Goal: Task Accomplishment & Management: Complete application form

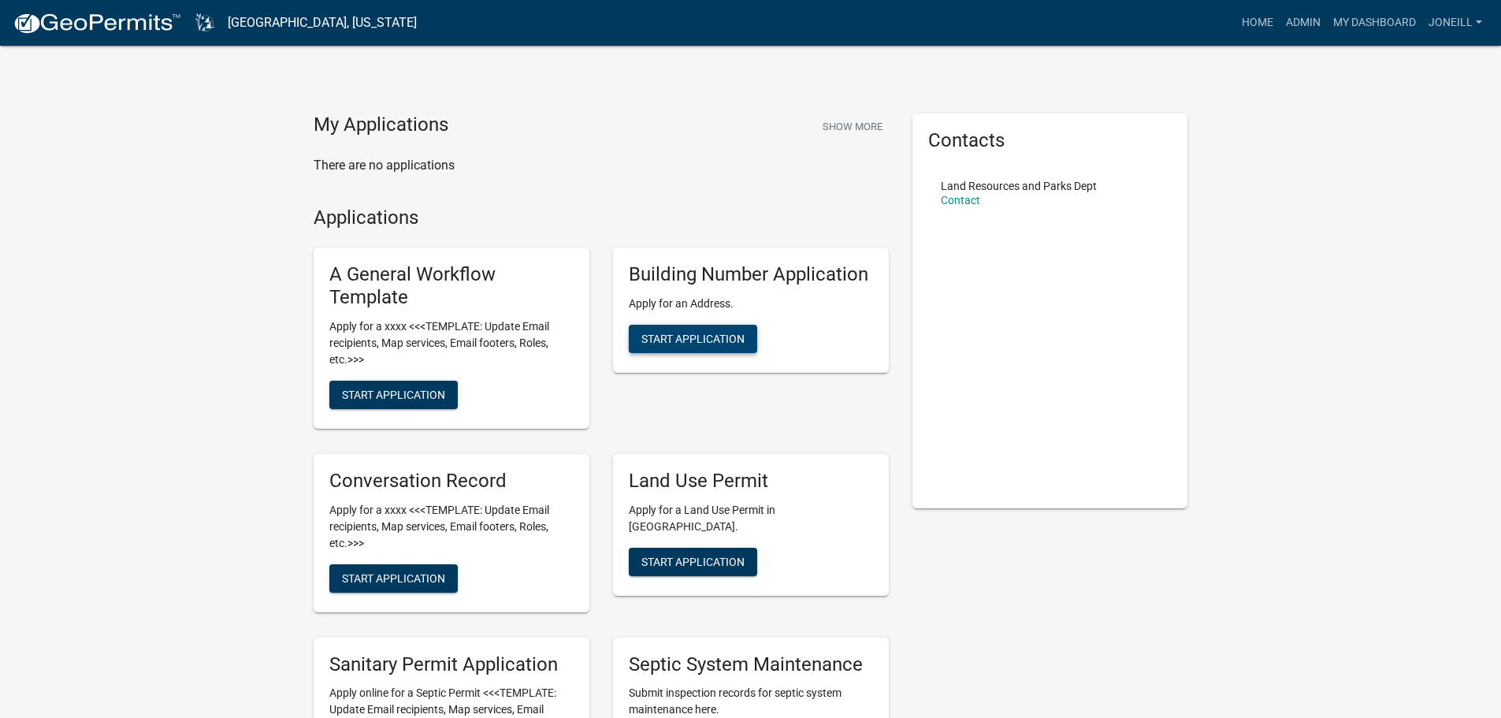
click at [704, 333] on span "Start Application" at bounding box center [692, 339] width 103 height 13
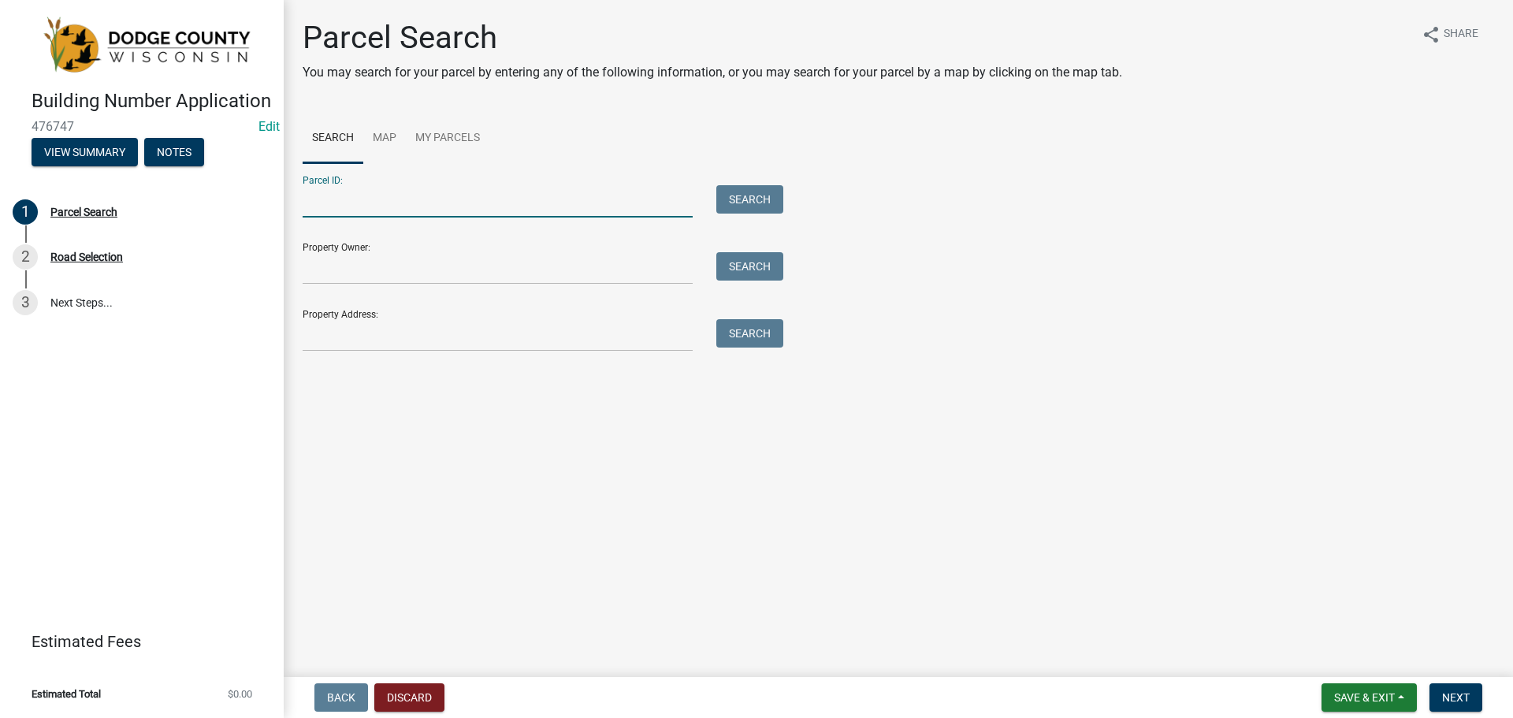
click at [316, 201] on input "Parcel ID:" at bounding box center [498, 201] width 390 height 32
click at [314, 204] on input "Parcel ID:" at bounding box center [498, 201] width 390 height 32
paste input "02211163032003"
click at [330, 202] on input "02211163032003" at bounding box center [498, 201] width 390 height 32
click at [329, 201] on input "02211163032003" at bounding box center [498, 201] width 390 height 32
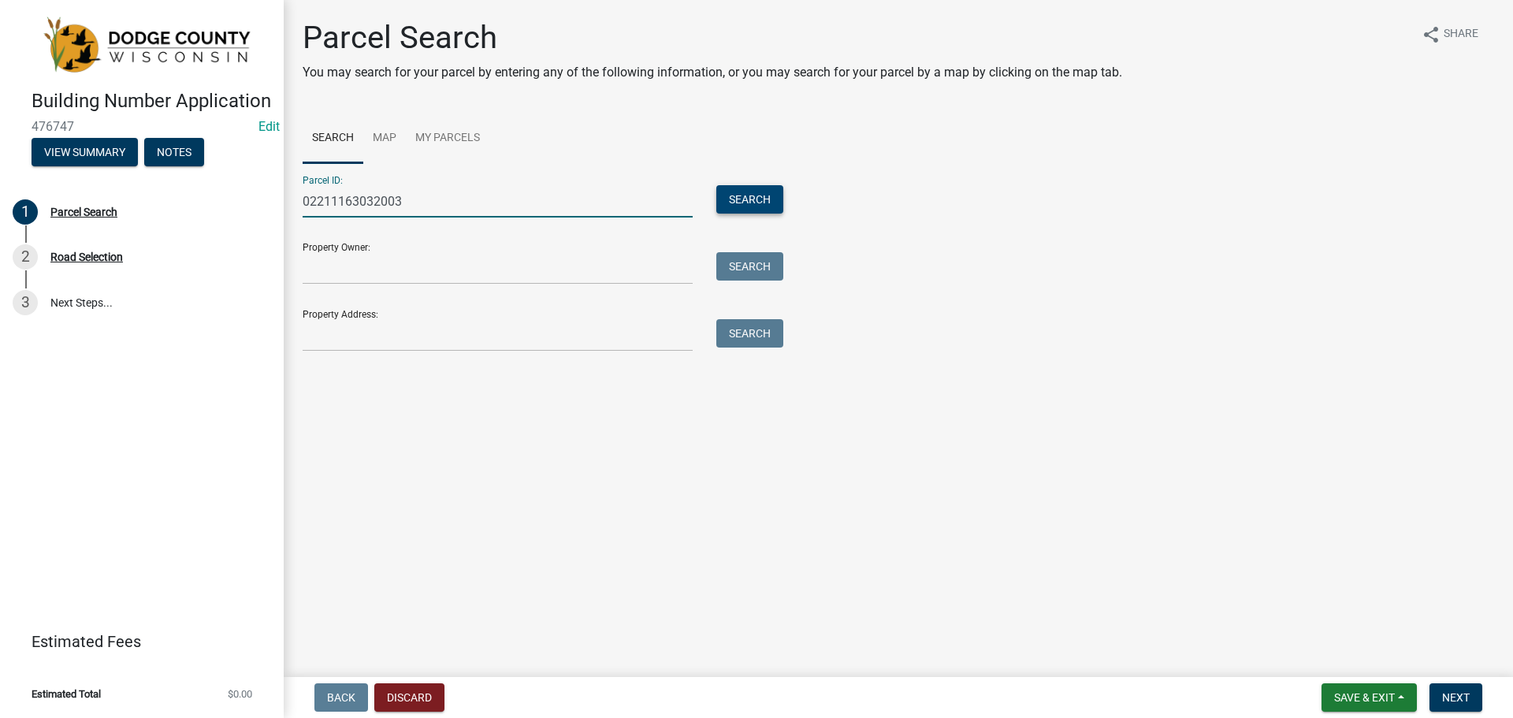
type input "02211163032003"
click at [747, 202] on button "Search" at bounding box center [749, 199] width 67 height 28
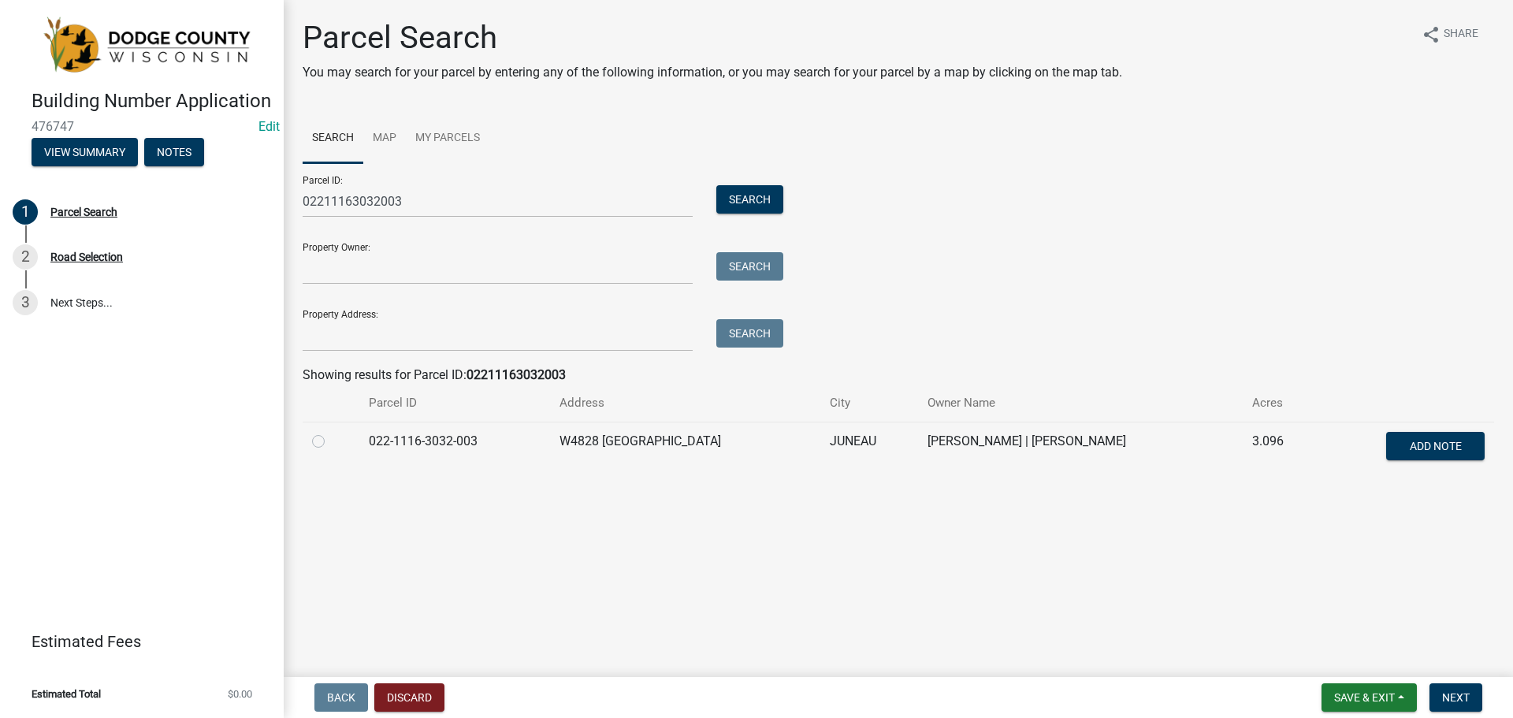
click at [331, 432] on label at bounding box center [331, 432] width 0 height 0
click at [331, 441] on input "radio" at bounding box center [336, 437] width 10 height 10
radio input "true"
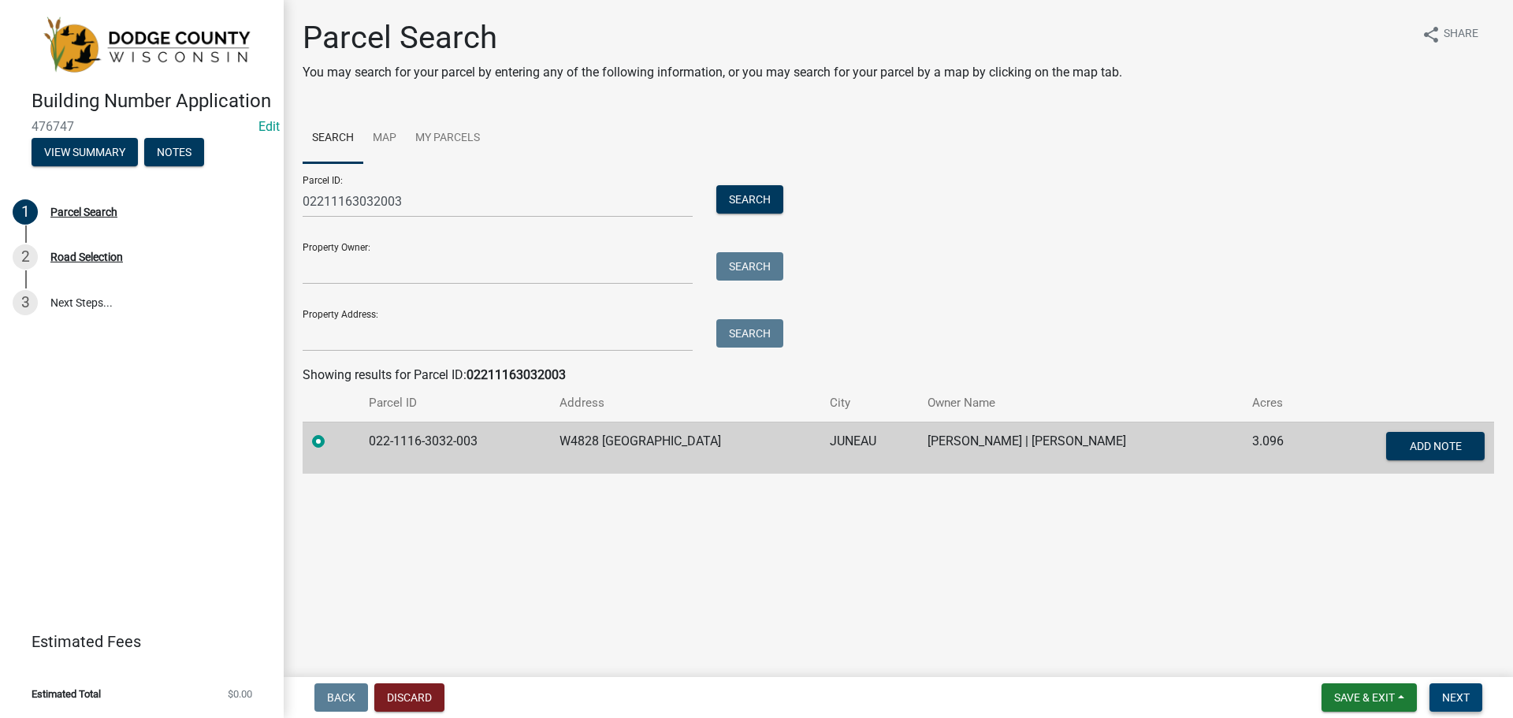
click at [1453, 697] on span "Next" at bounding box center [1456, 697] width 28 height 13
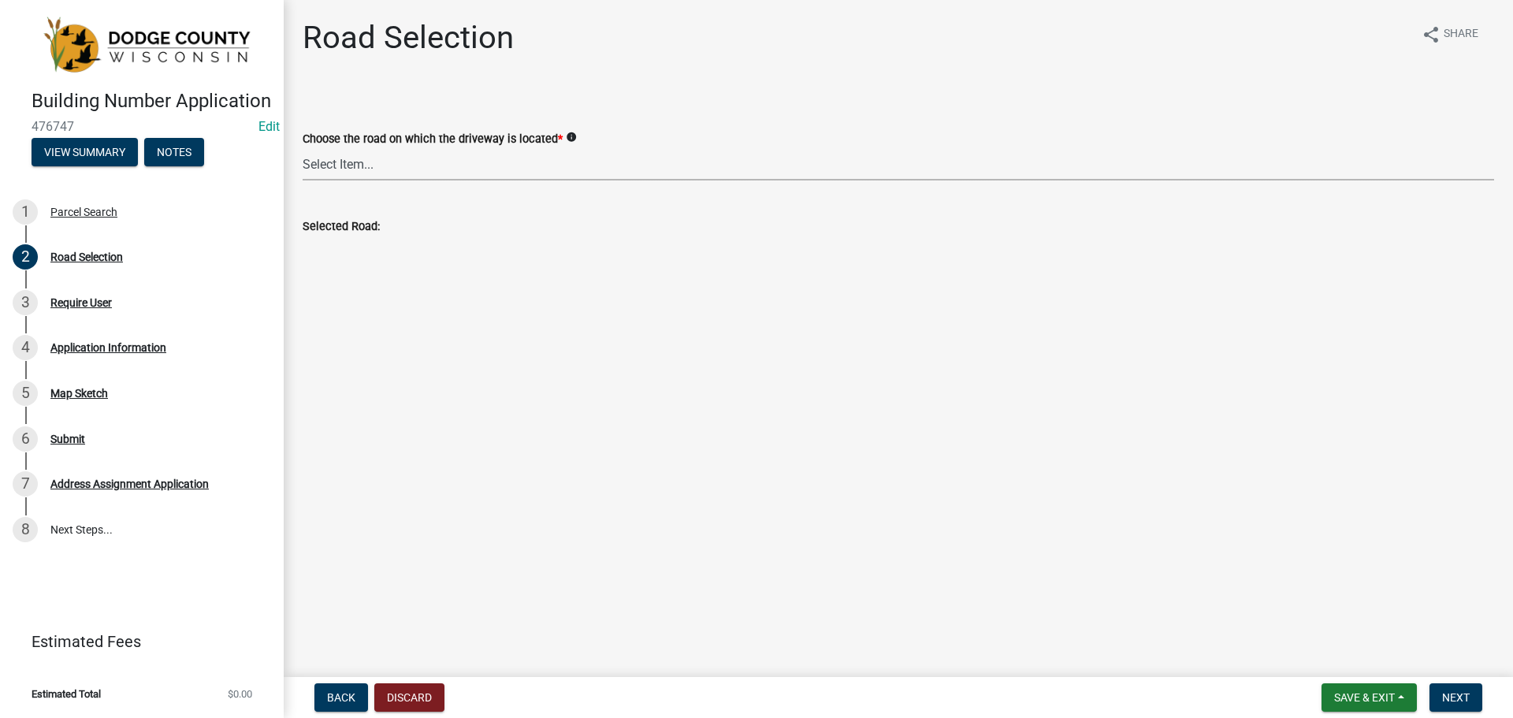
click at [377, 160] on select "Select Item... 100-YARD [PERSON_NAME][GEOGRAPHIC_DATA][PERSON_NAME][US_STATE][P…" at bounding box center [898, 164] width 1191 height 32
click at [303, 148] on select "Select Item... 100-YARD [PERSON_NAME][GEOGRAPHIC_DATA][PERSON_NAME][US_STATE][P…" at bounding box center [898, 164] width 1191 height 32
select select "142cb920-999b-483b-a33b-e49665a8b05c"
click at [1466, 697] on span "Next" at bounding box center [1456, 697] width 28 height 13
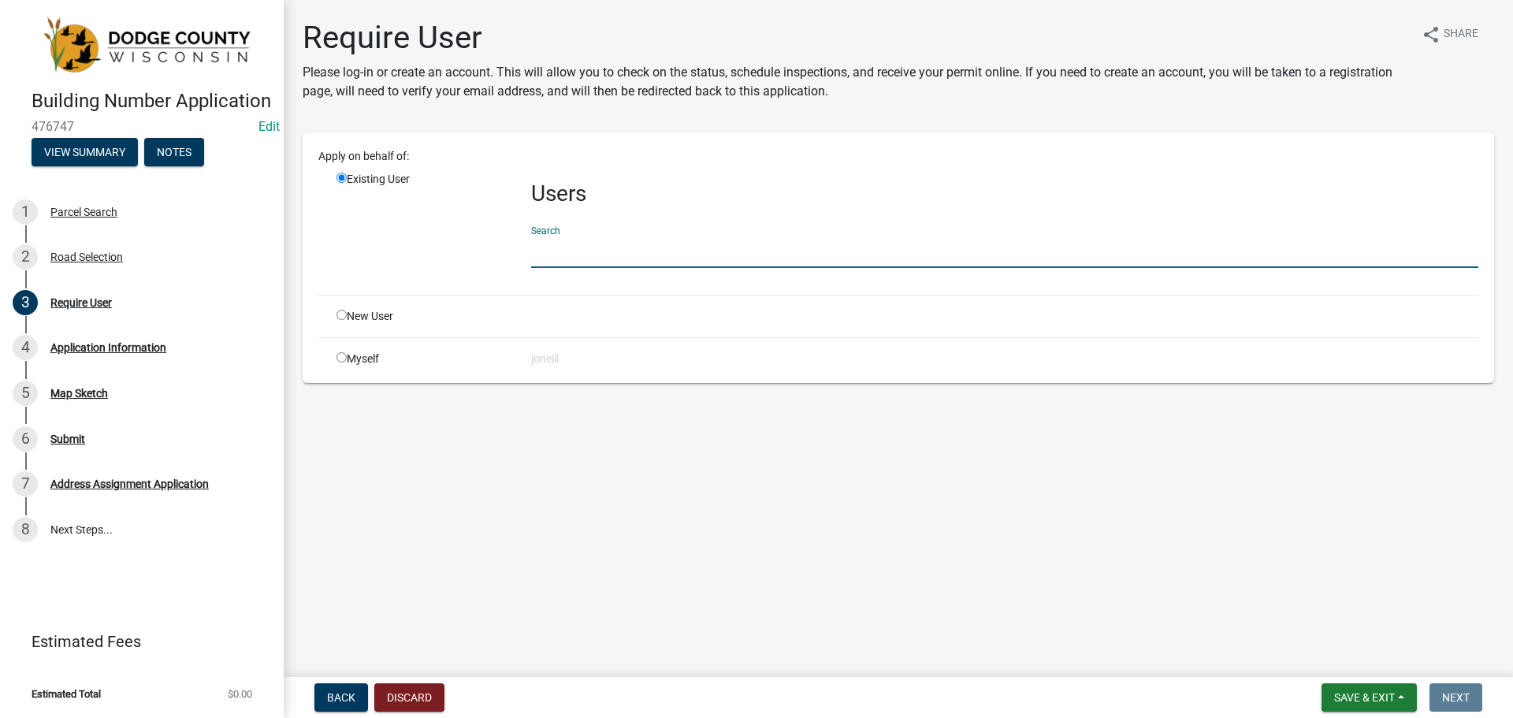
click at [567, 253] on input "text" at bounding box center [1004, 252] width 947 height 32
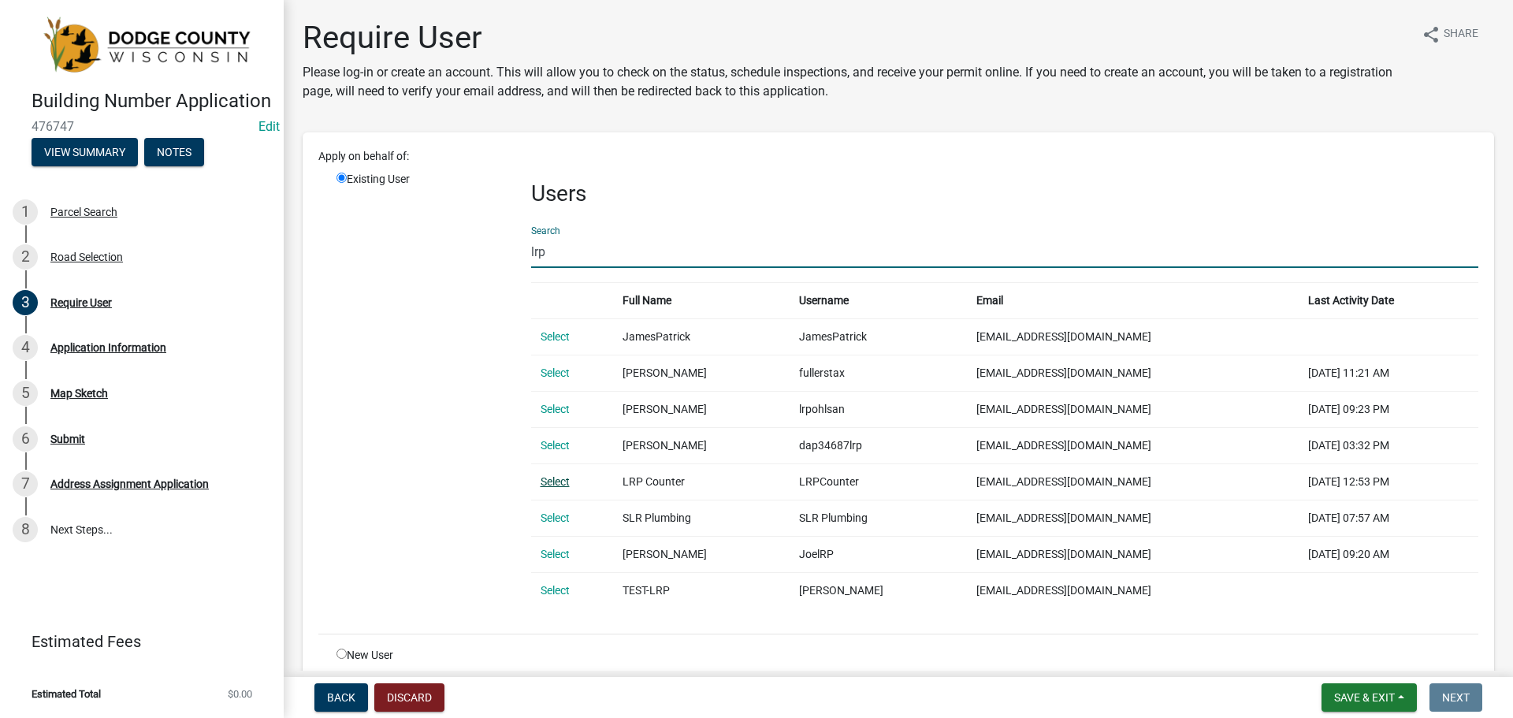
type input "lrp"
click at [556, 477] on link "Select" at bounding box center [555, 481] width 29 height 13
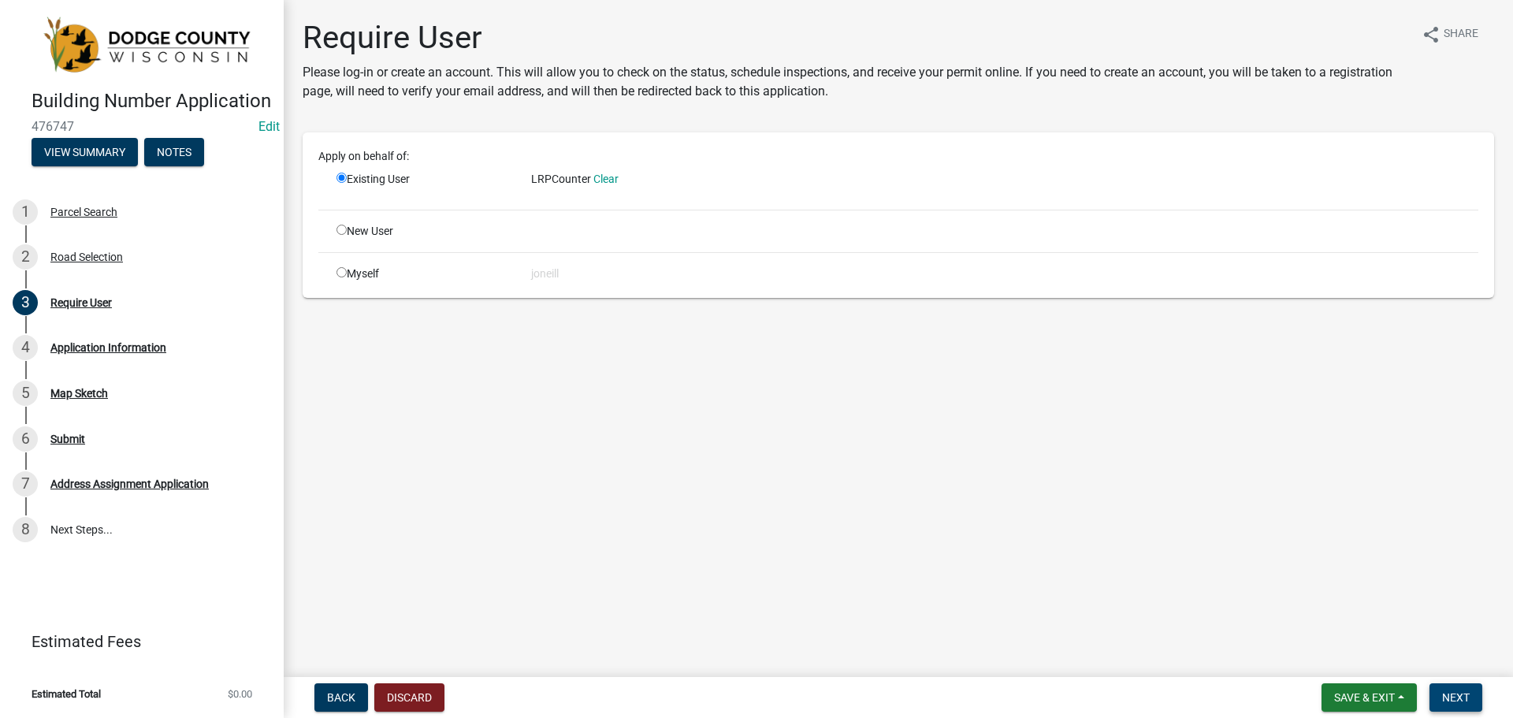
click at [1468, 697] on span "Next" at bounding box center [1456, 697] width 28 height 13
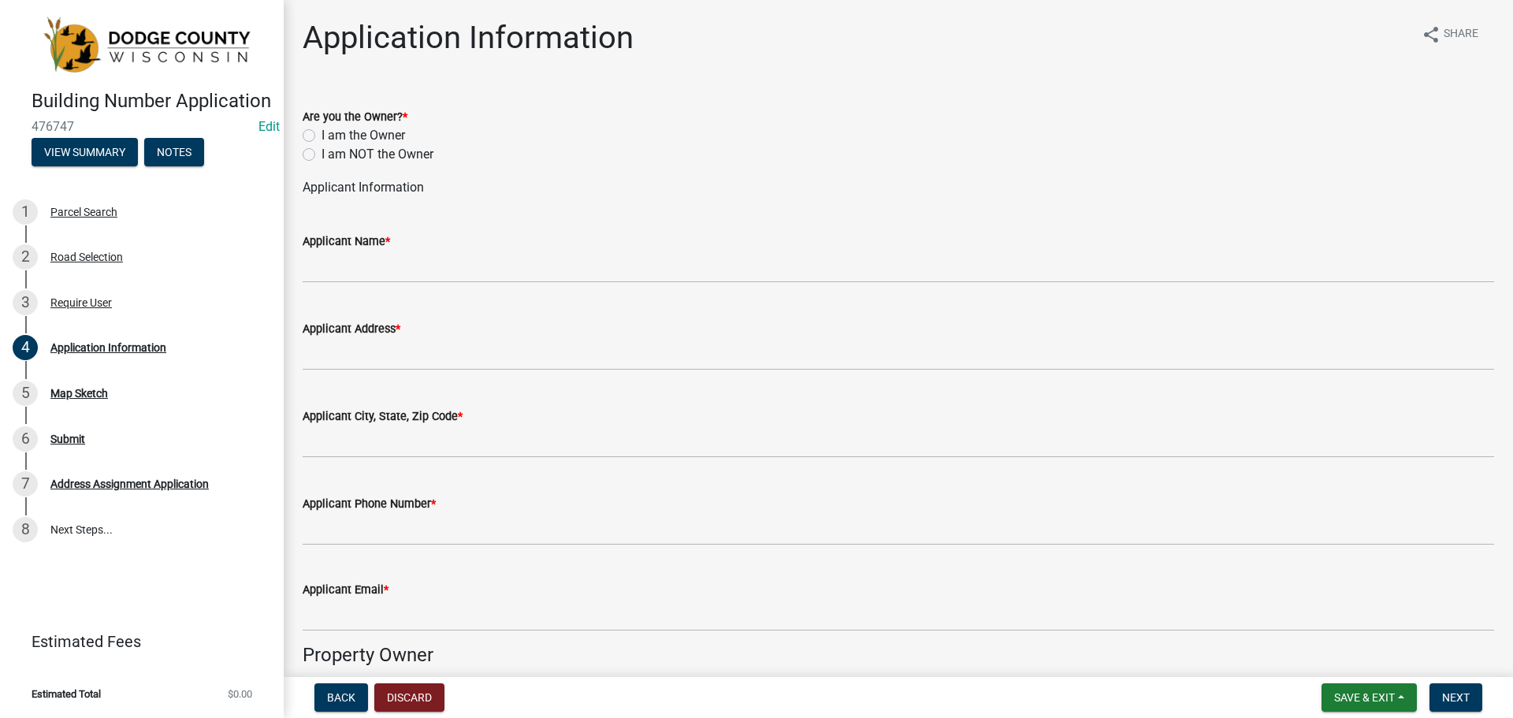
click at [321, 136] on label "I am the Owner" at bounding box center [363, 135] width 84 height 19
click at [321, 136] on input "I am the Owner" at bounding box center [326, 131] width 10 height 10
radio input "true"
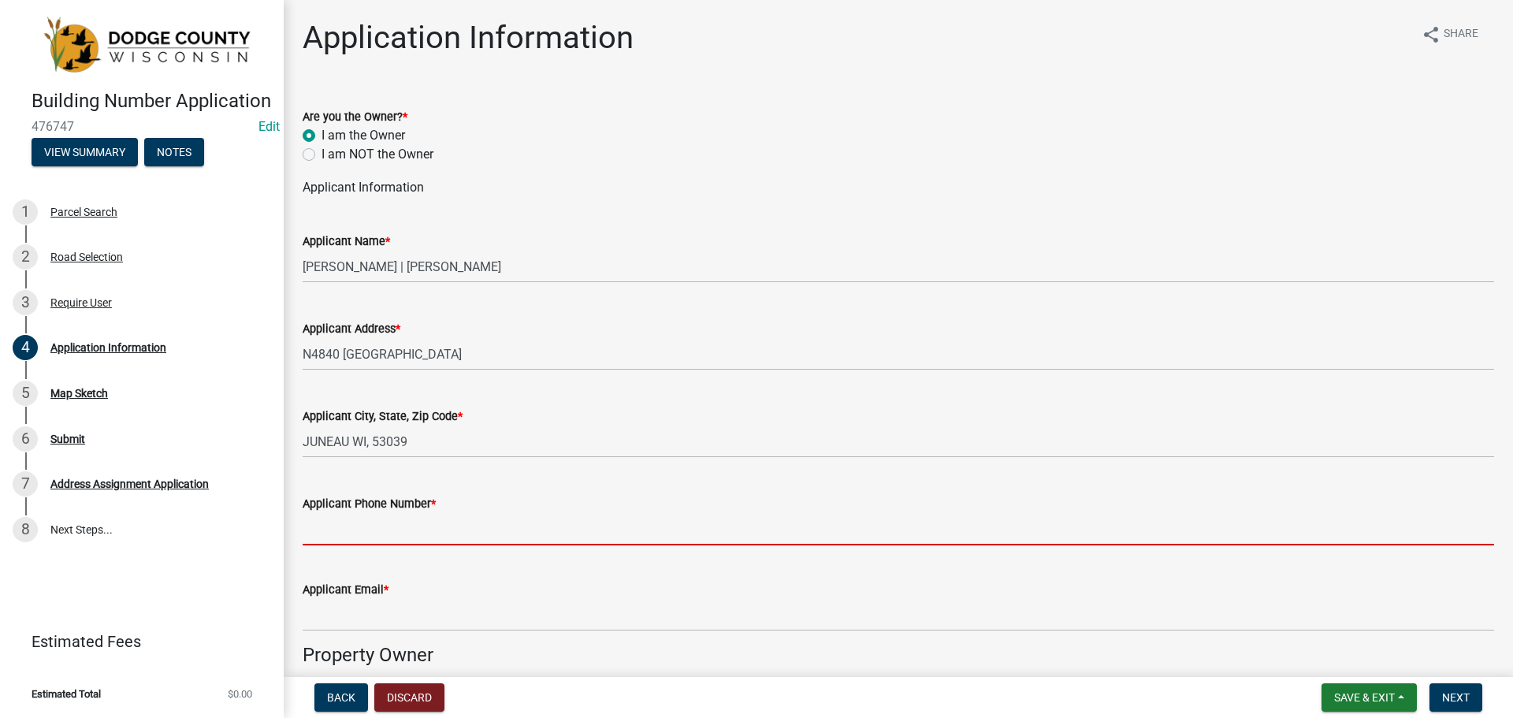
click at [410, 537] on input "Applicant Phone Number *" at bounding box center [898, 529] width 1191 height 32
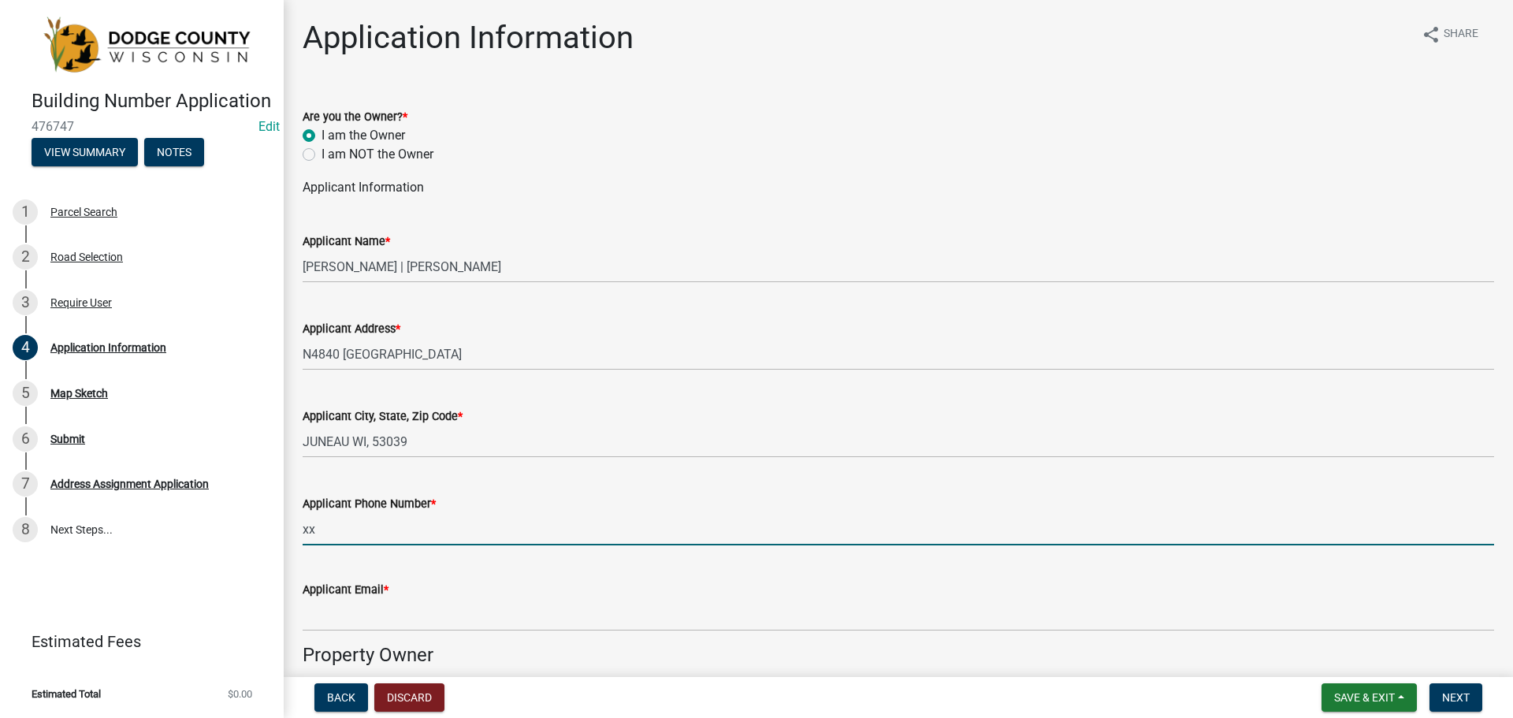
type input "x"
click at [351, 529] on input "[PHONE_NUMBER]" at bounding box center [898, 529] width 1191 height 32
click at [354, 529] on input "[PHONE_NUMBER]" at bounding box center [898, 529] width 1191 height 32
click at [370, 531] on input "[PHONE_NUMBER]" at bounding box center [898, 529] width 1191 height 32
type input "[PHONE_NUMBER]"
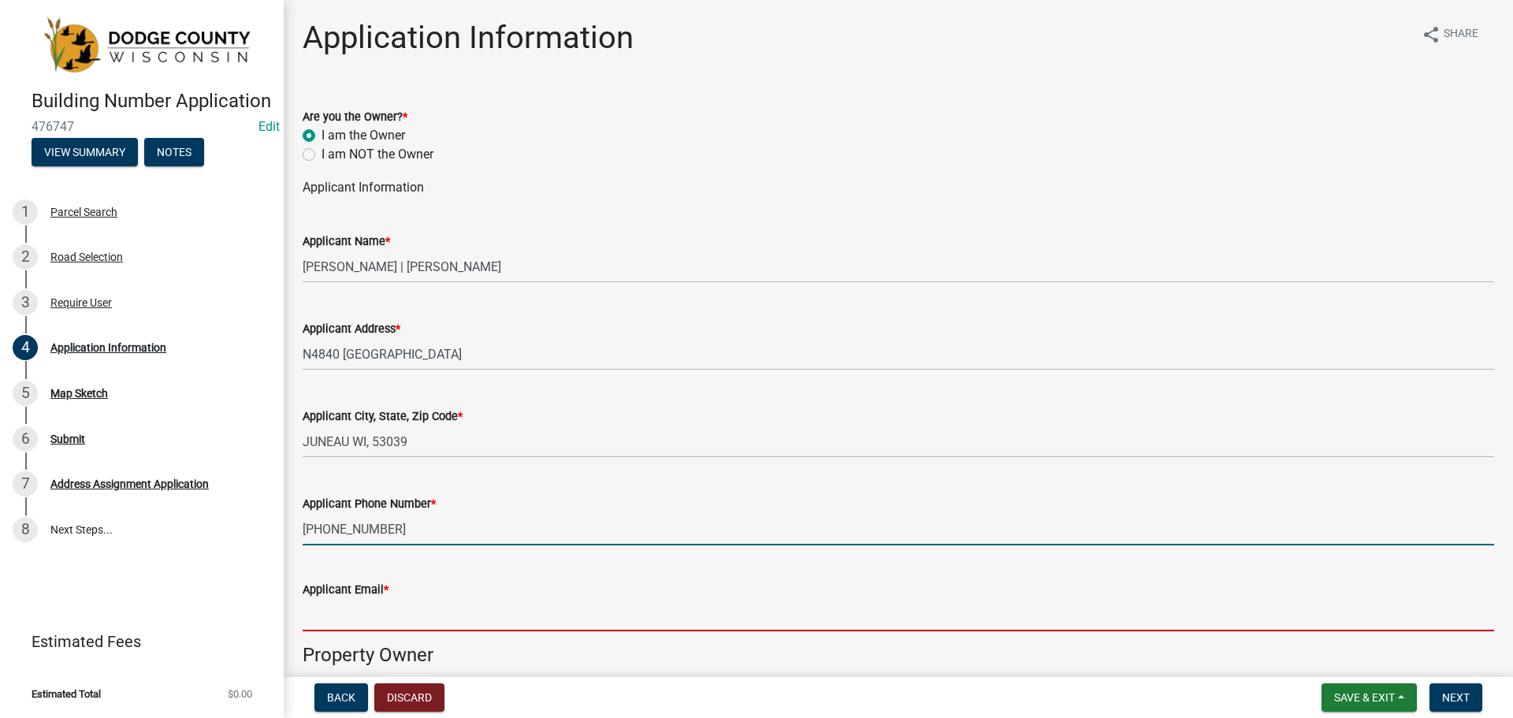
click at [342, 618] on input "Applicant Email *" at bounding box center [898, 615] width 1191 height 32
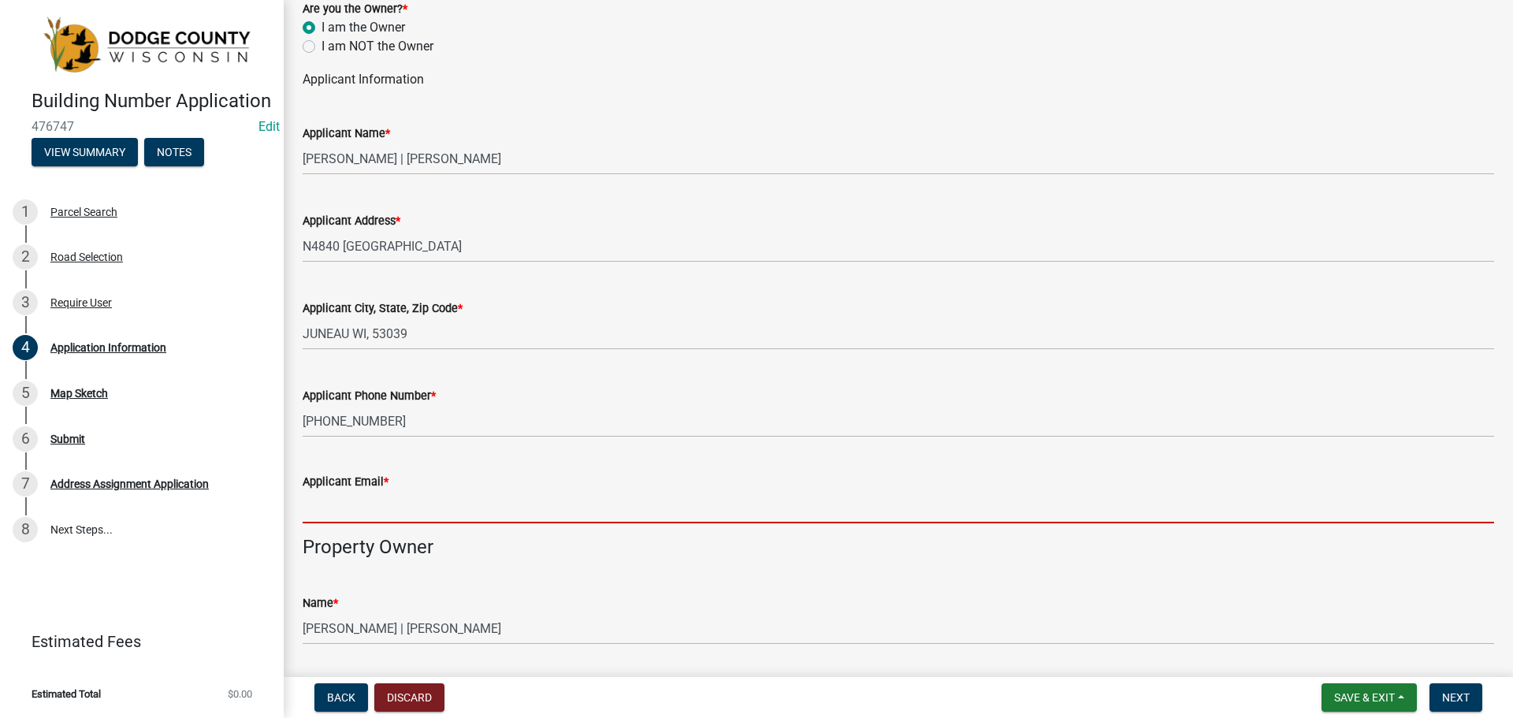
scroll to position [79, 0]
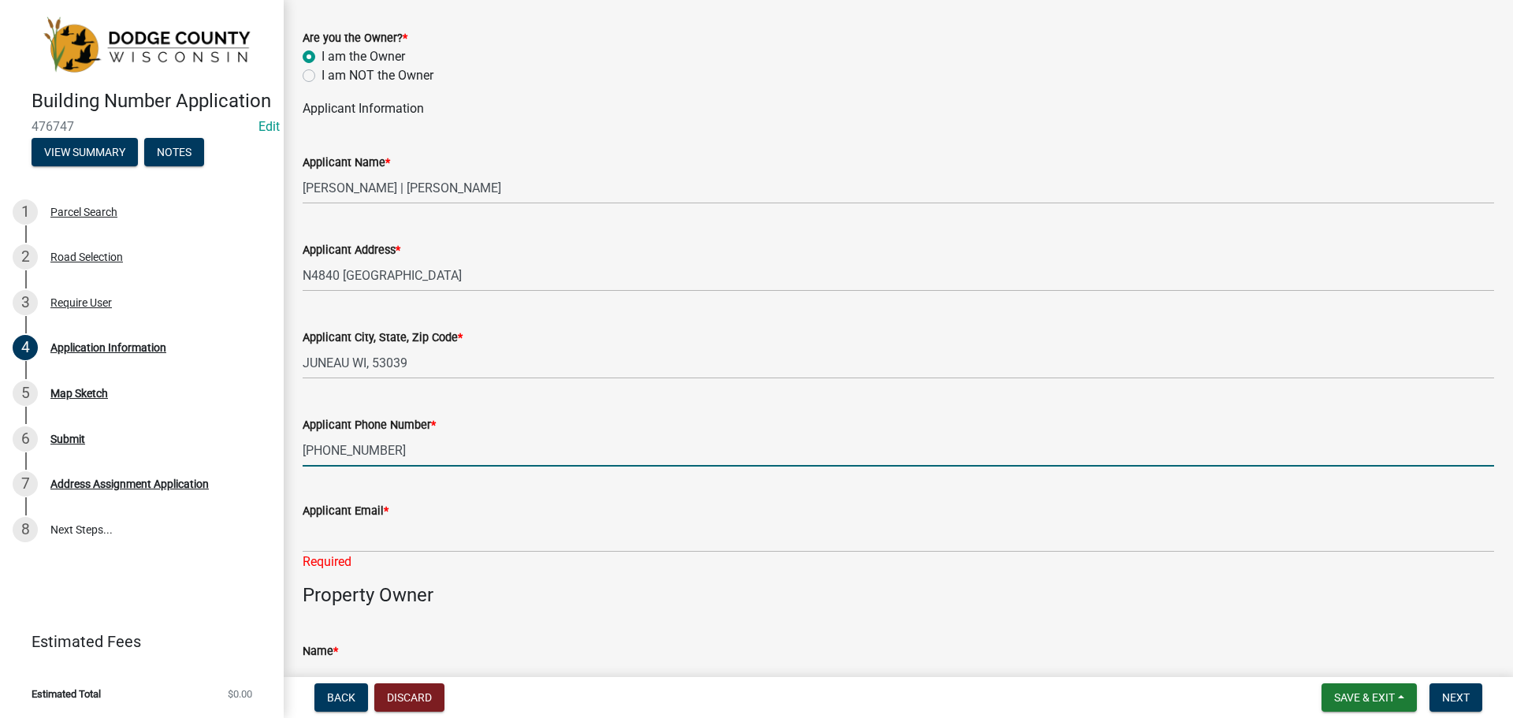
drag, startPoint x: 382, startPoint y: 450, endPoint x: 302, endPoint y: 448, distance: 80.4
click at [302, 448] on div "Applicant Phone Number * [PHONE_NUMBER]" at bounding box center [898, 429] width 1215 height 73
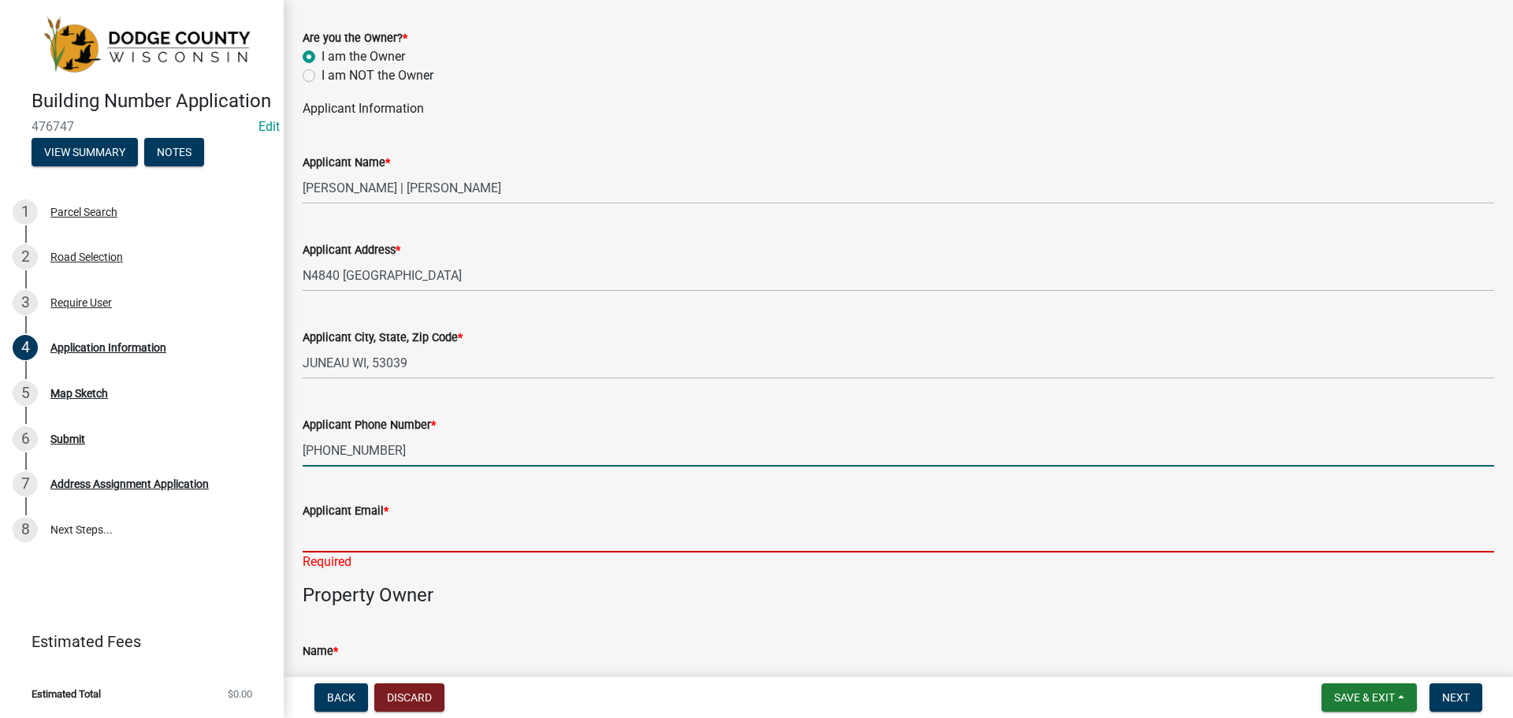
click at [318, 538] on input "Applicant Email *" at bounding box center [898, 536] width 1191 height 32
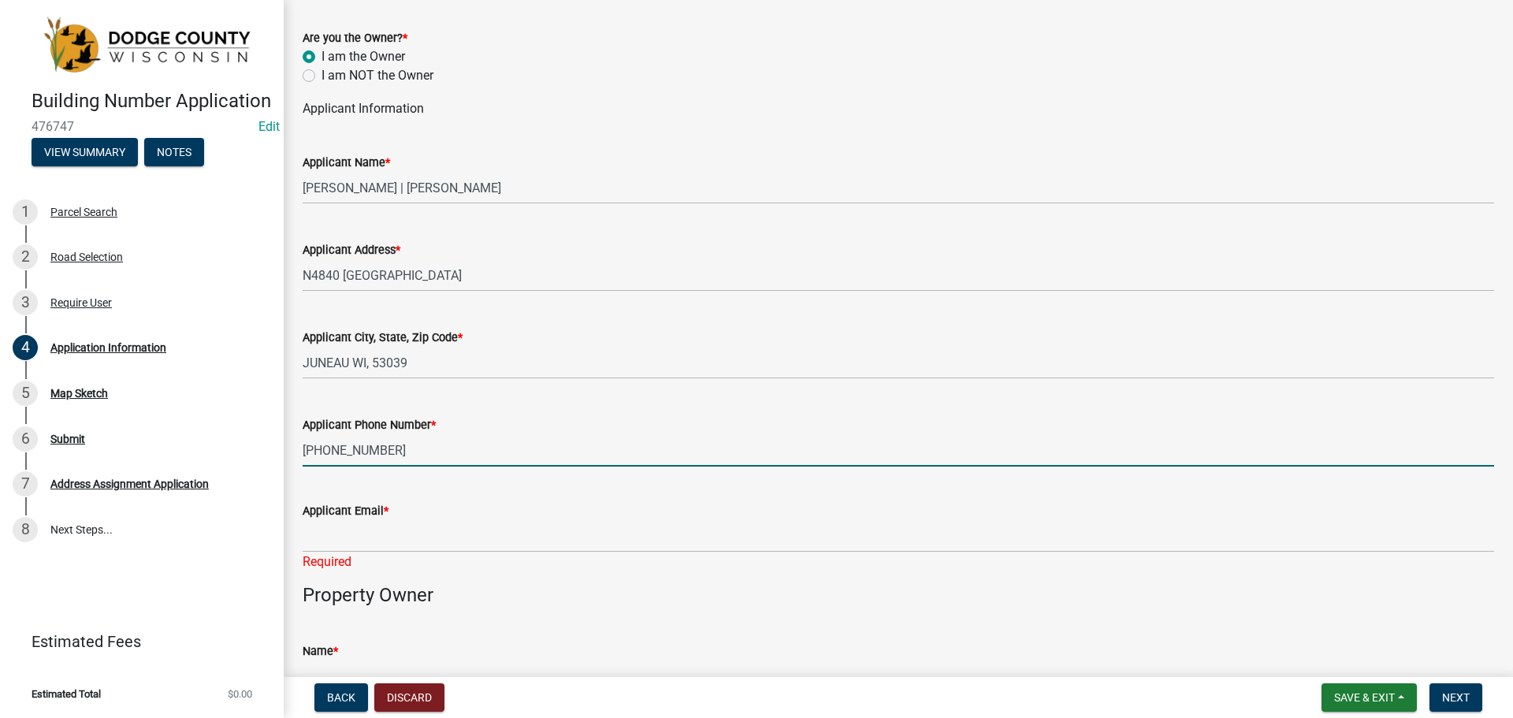
drag, startPoint x: 304, startPoint y: 450, endPoint x: 390, endPoint y: 451, distance: 85.9
click at [390, 451] on input "[PHONE_NUMBER]" at bounding box center [898, 450] width 1191 height 32
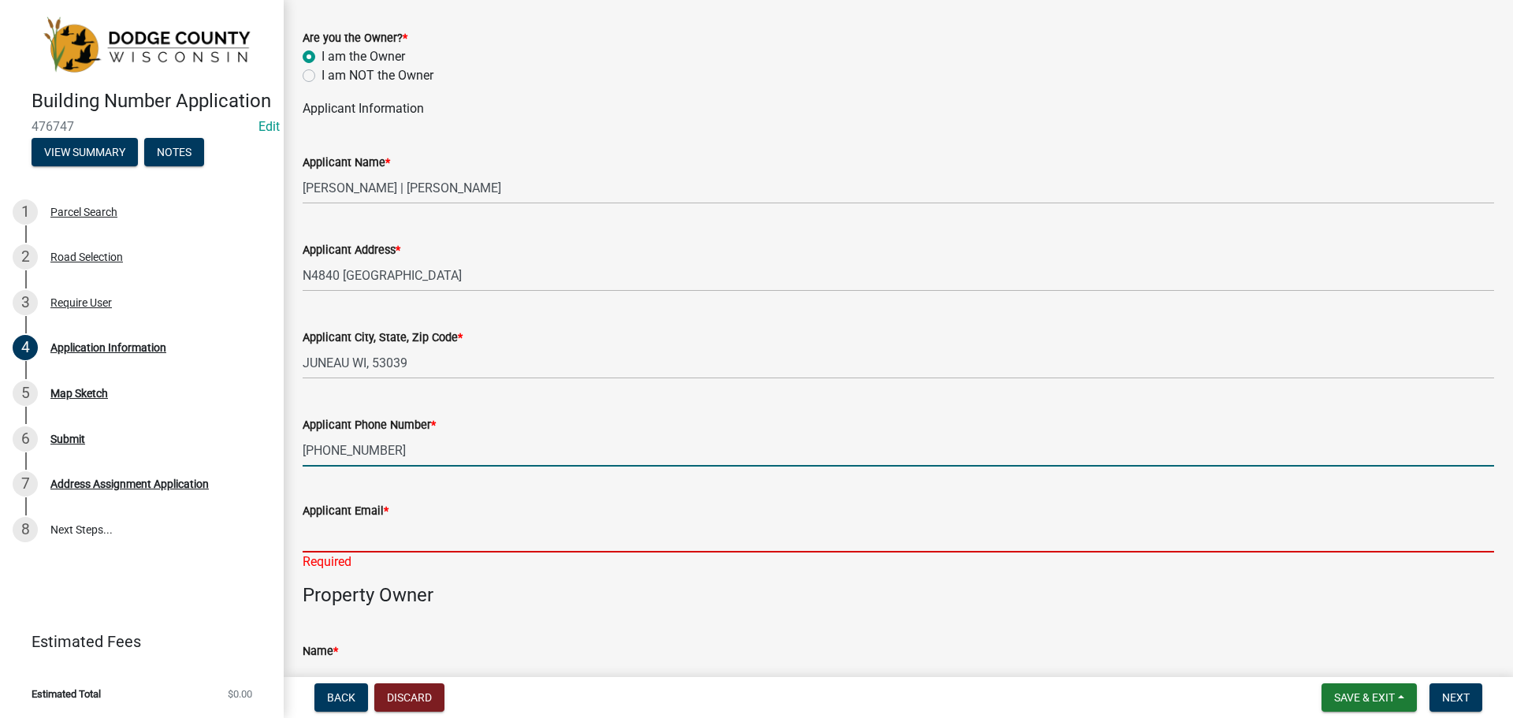
click at [349, 523] on input "Applicant Email *" at bounding box center [898, 536] width 1191 height 32
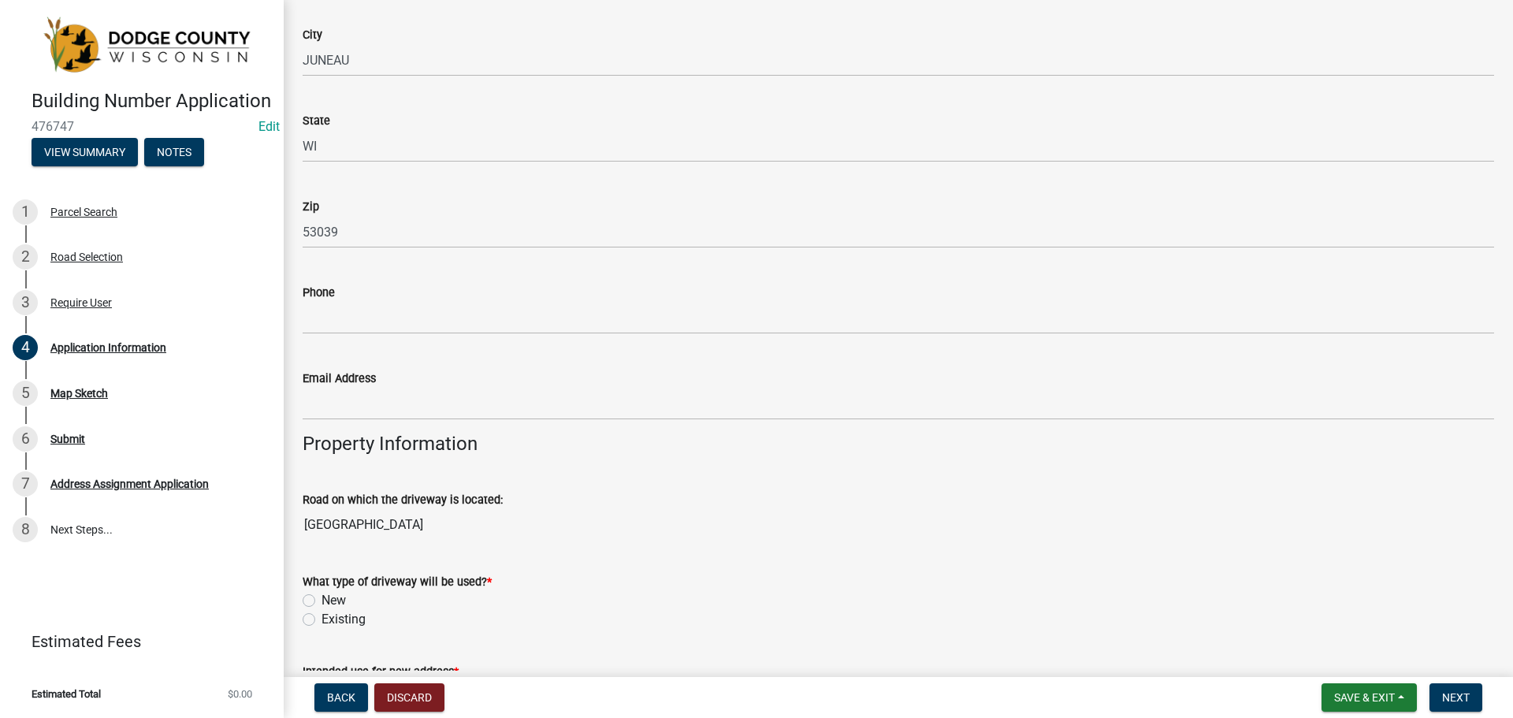
scroll to position [946, 0]
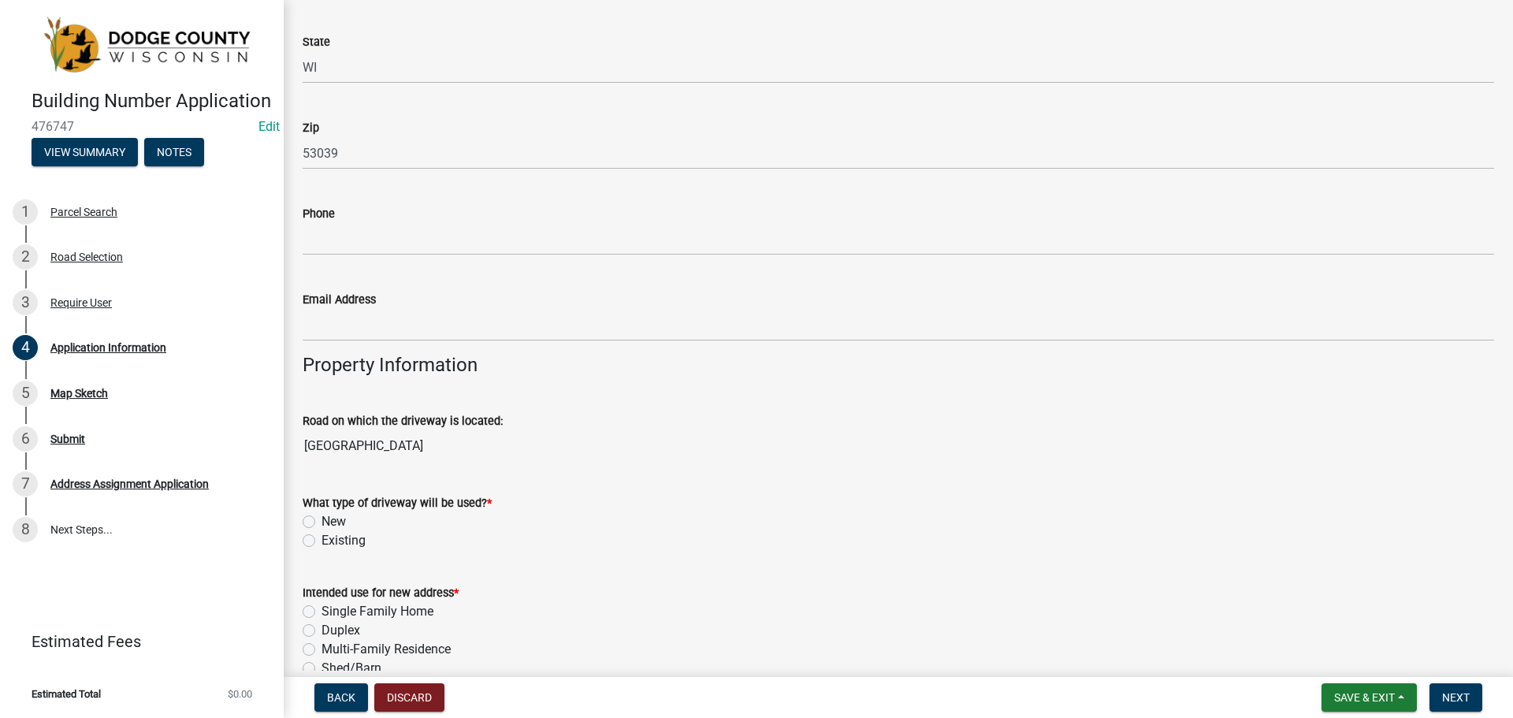
click at [321, 521] on label "New" at bounding box center [333, 521] width 24 height 19
click at [321, 521] on input "New" at bounding box center [326, 517] width 10 height 10
radio input "true"
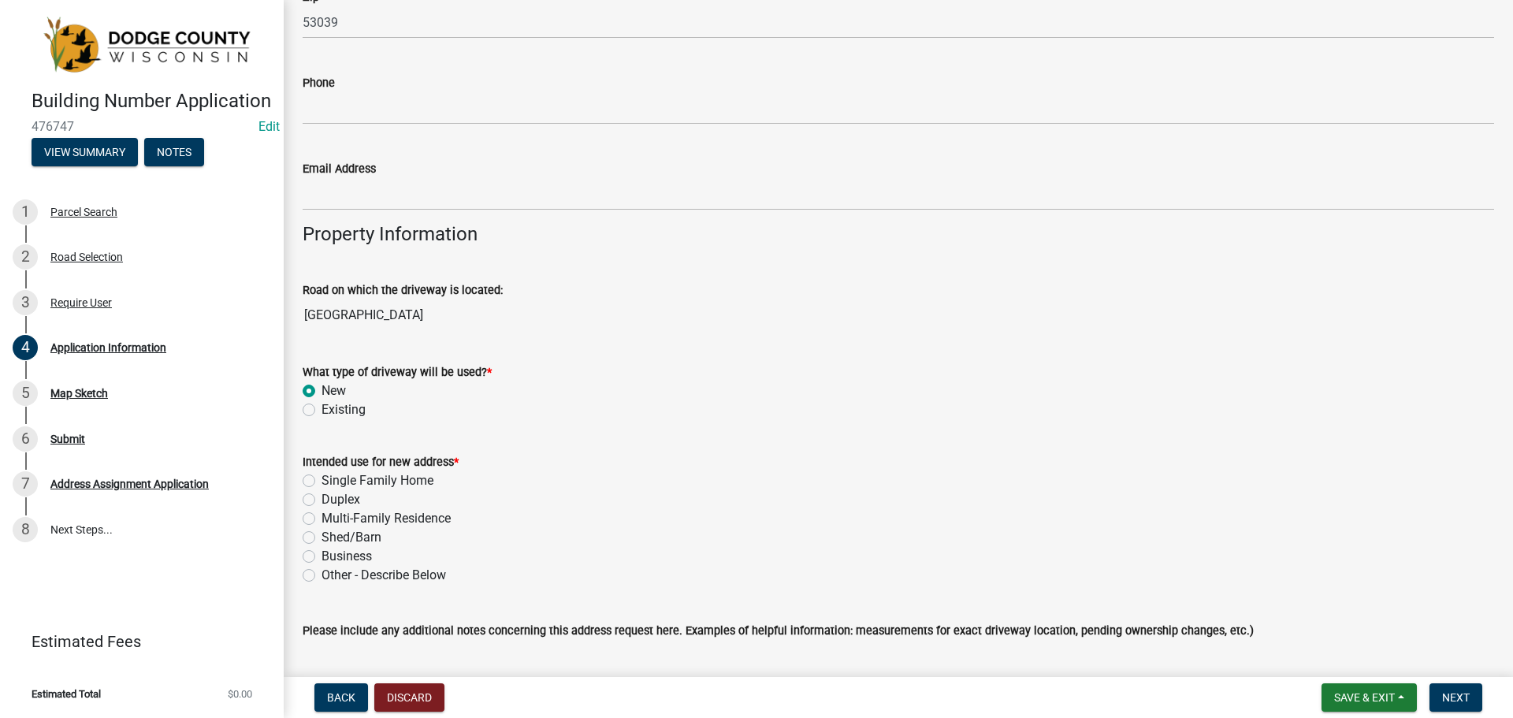
scroll to position [1103, 0]
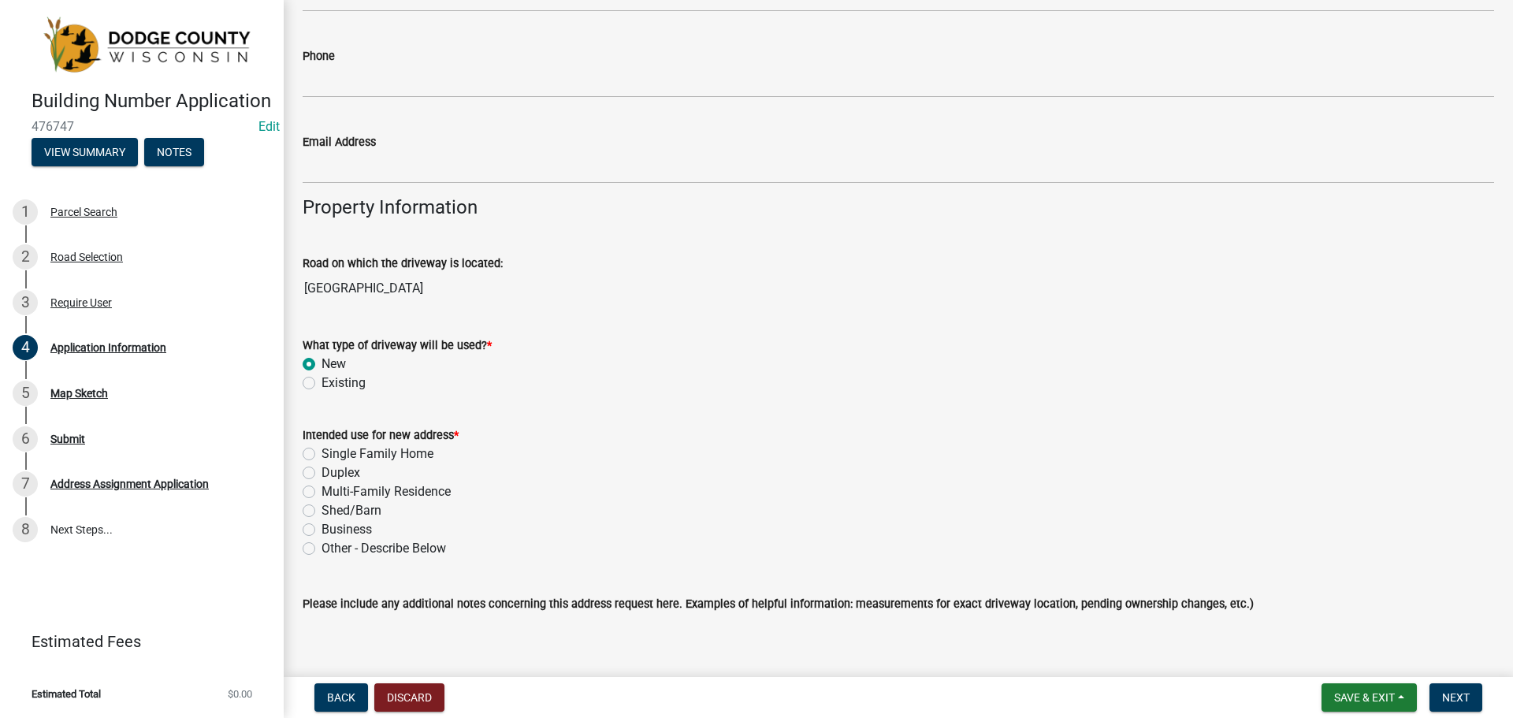
click at [321, 450] on label "Single Family Home" at bounding box center [377, 453] width 112 height 19
click at [321, 450] on input "Single Family Home" at bounding box center [326, 449] width 10 height 10
radio input "true"
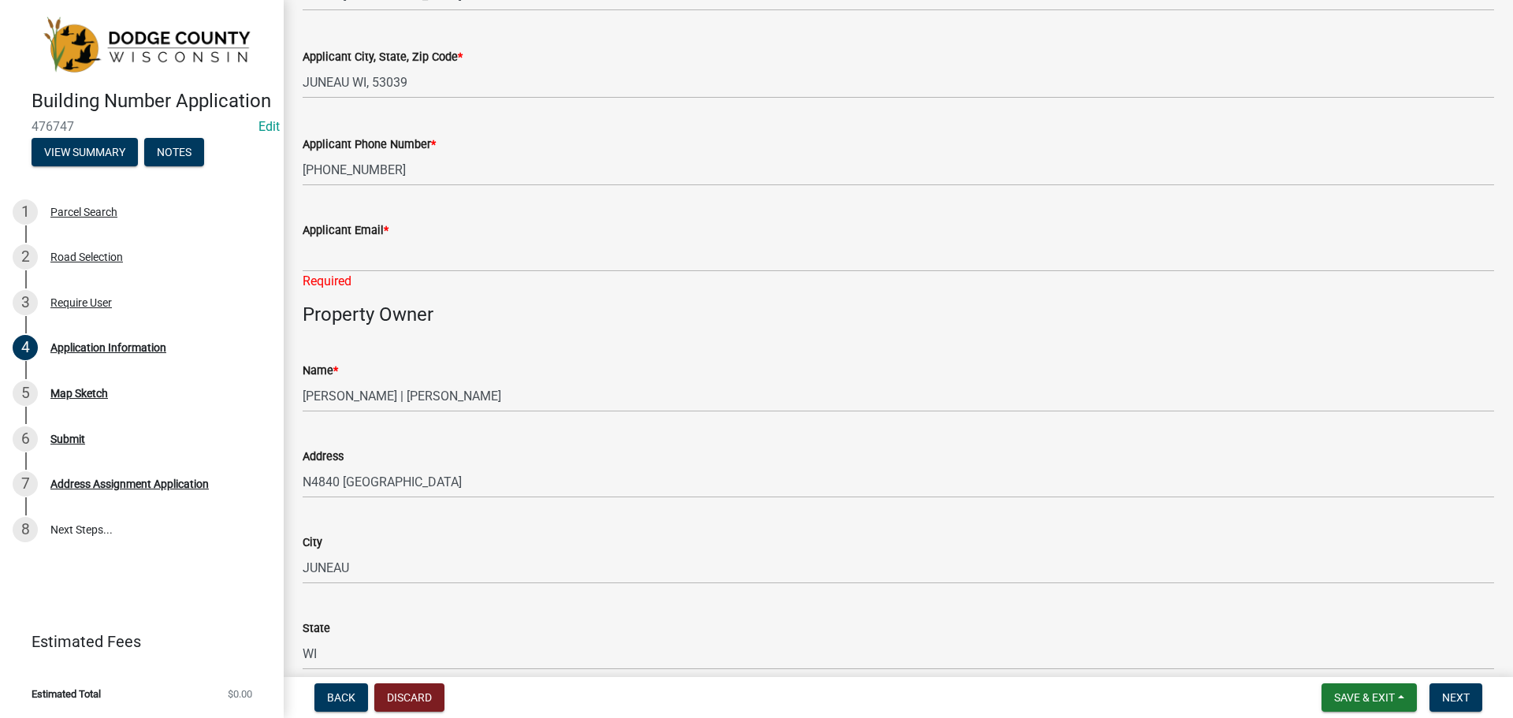
scroll to position [158, 0]
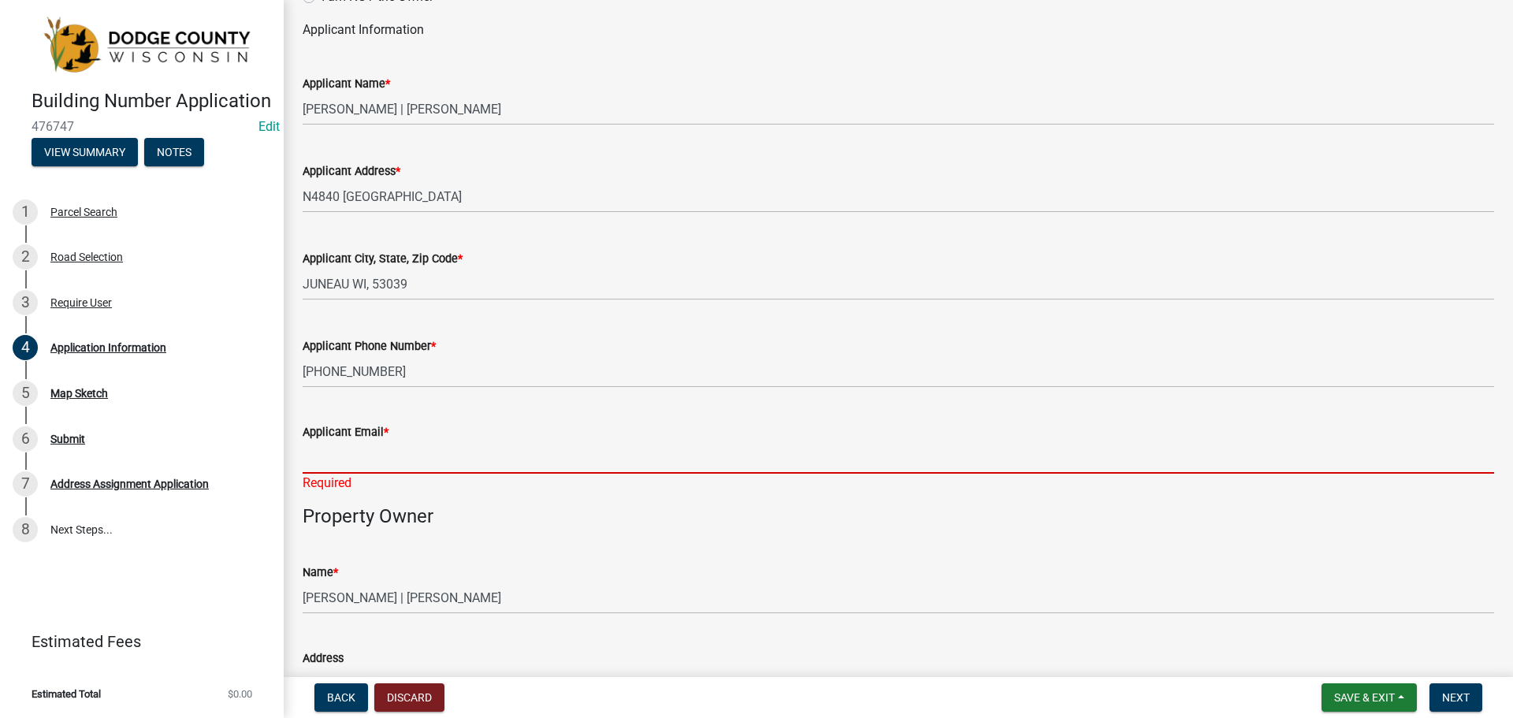
click at [326, 464] on input "Applicant Email *" at bounding box center [898, 457] width 1191 height 32
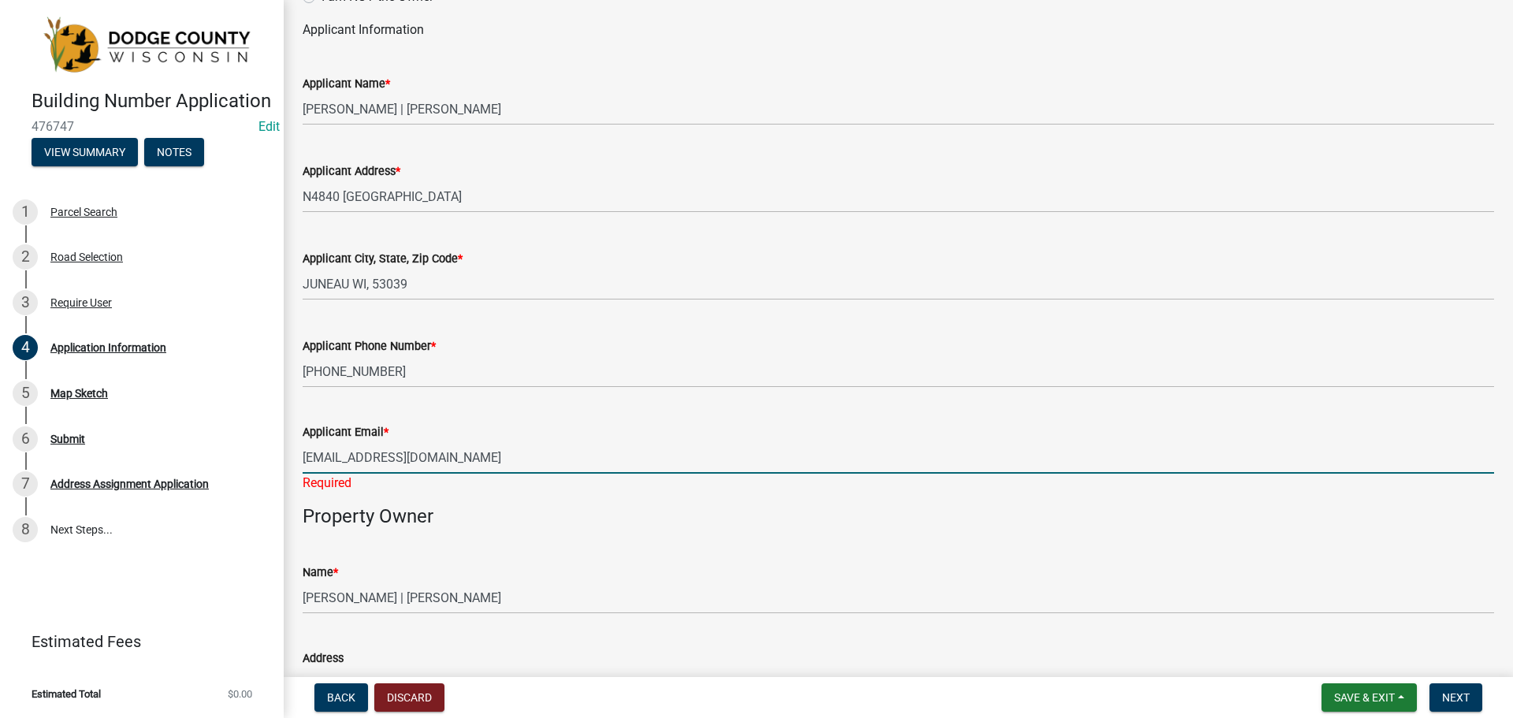
type input "[EMAIL_ADDRESS][DOMAIN_NAME]"
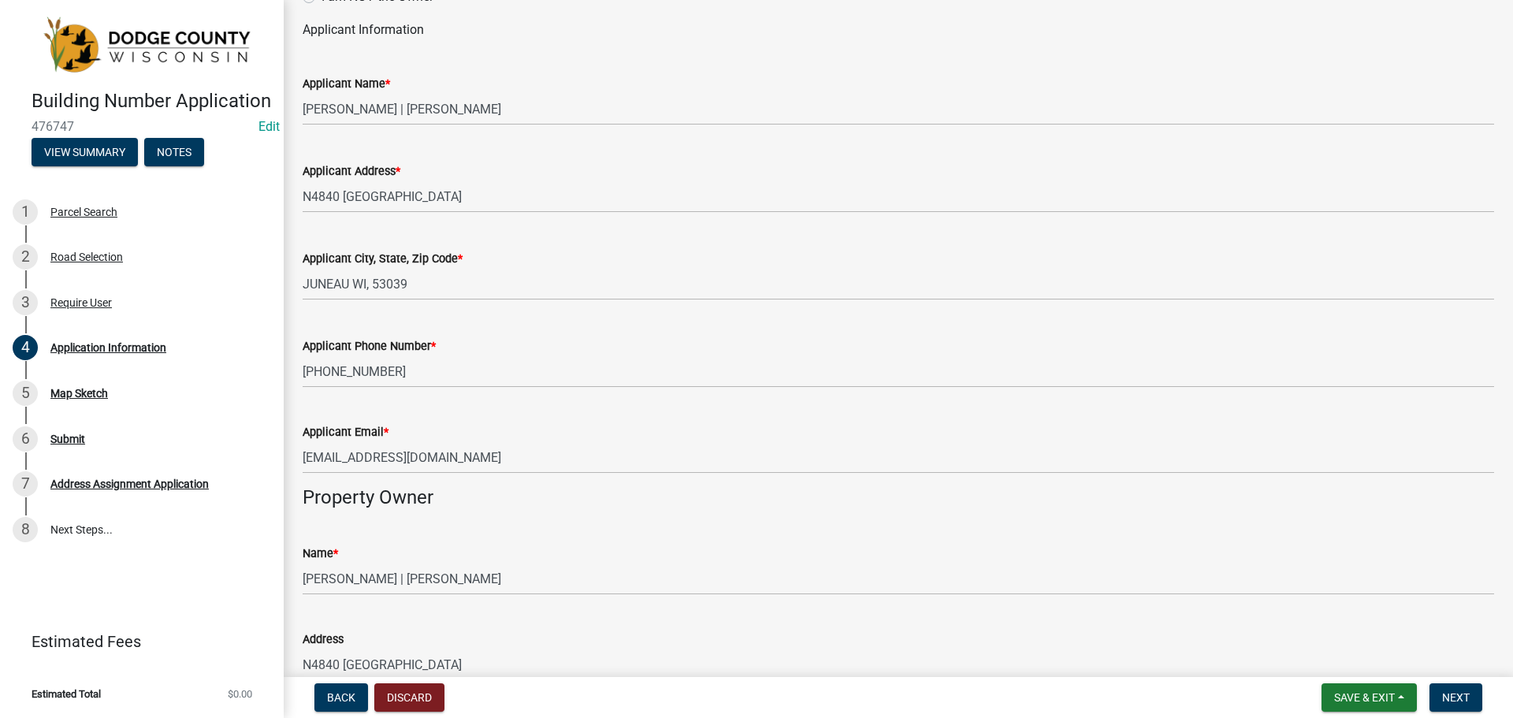
click at [760, 563] on form "Name * [PERSON_NAME] | [PERSON_NAME]" at bounding box center [898, 569] width 1191 height 51
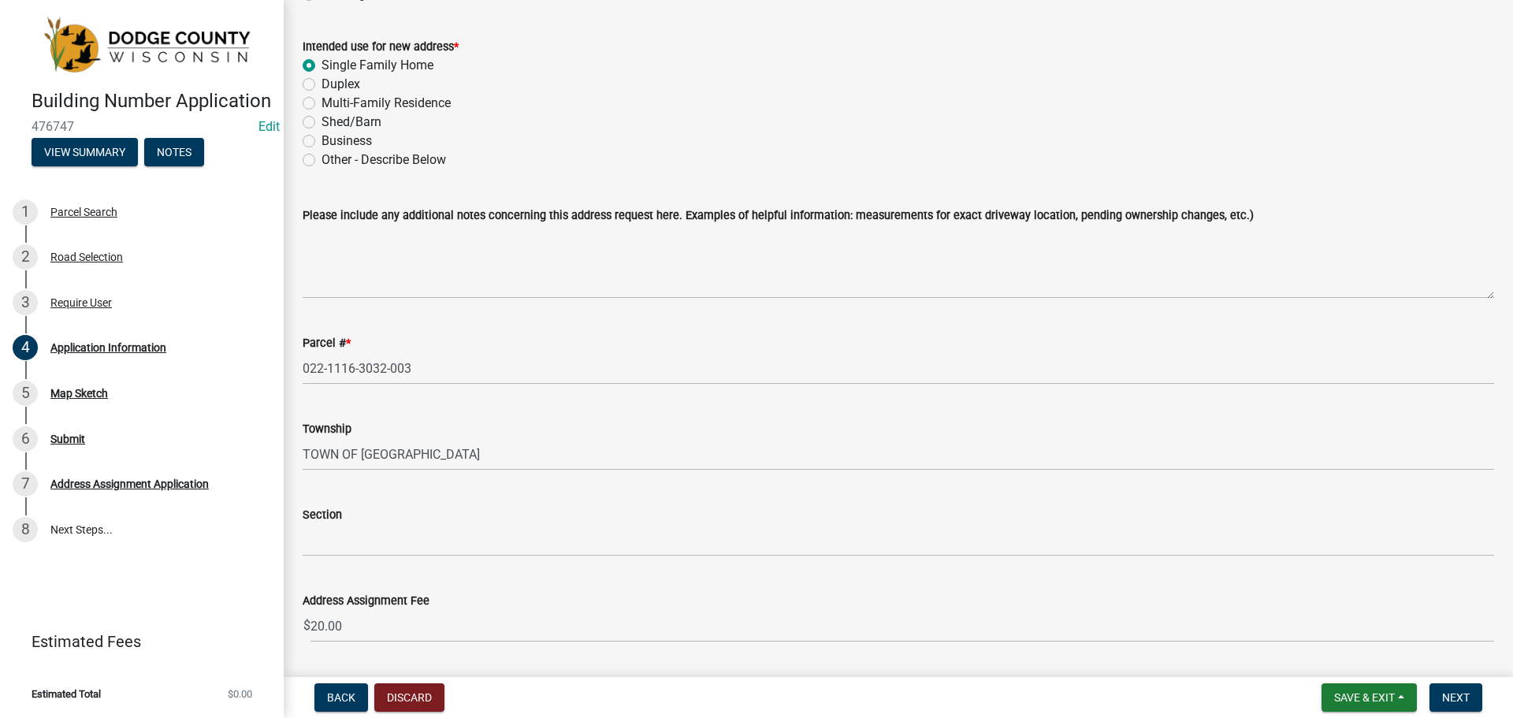
scroll to position [1520, 0]
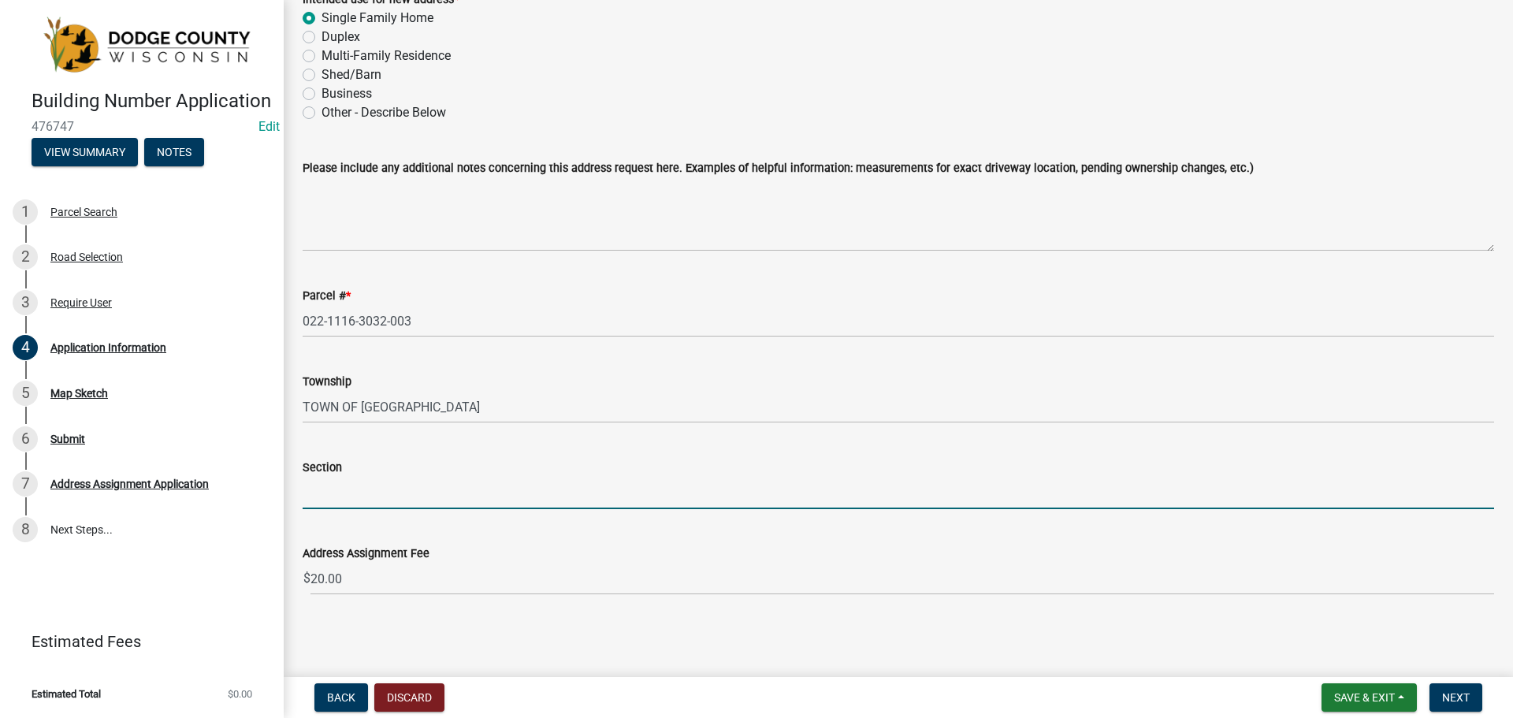
click at [337, 500] on input "Section" at bounding box center [898, 493] width 1191 height 32
type input "30"
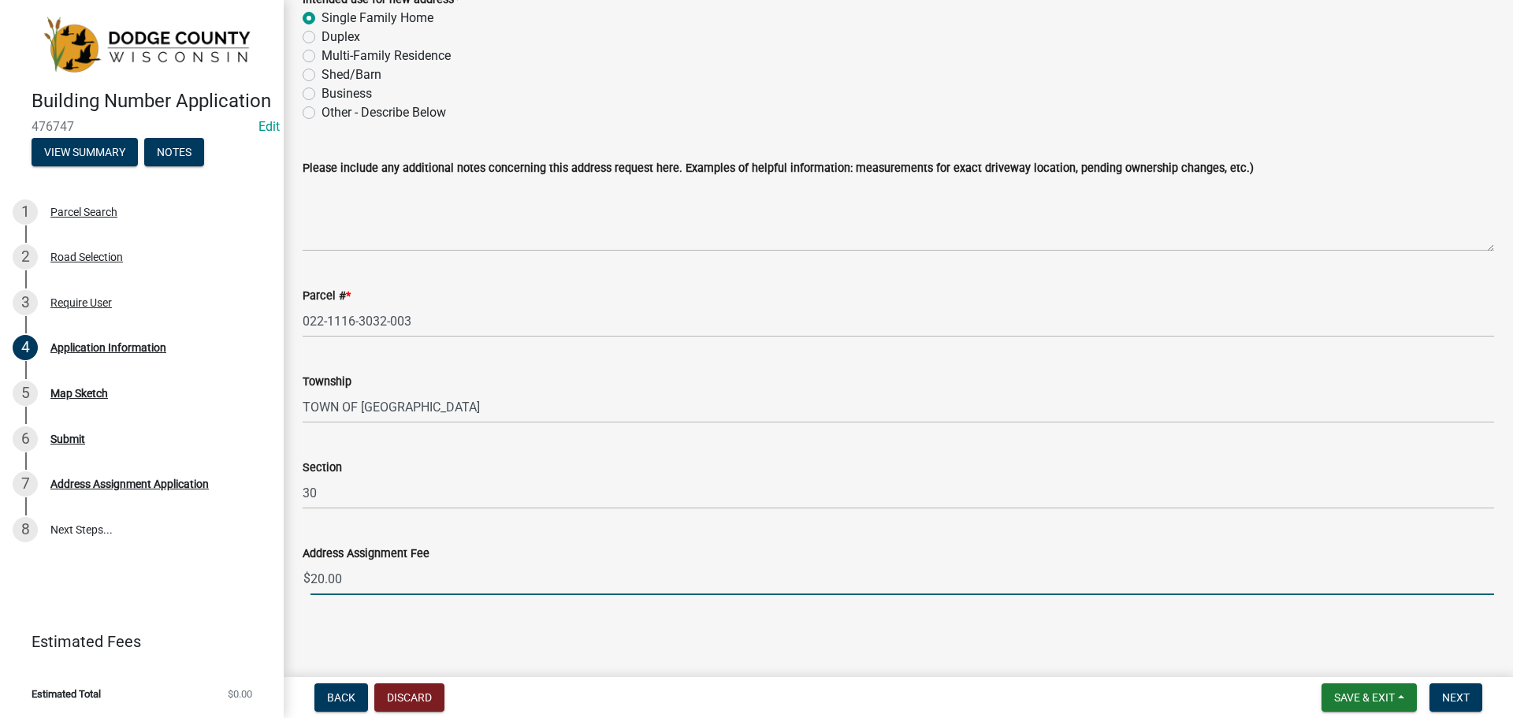
click at [675, 566] on input "20.00" at bounding box center [901, 579] width 1183 height 32
click at [1469, 697] on span "Next" at bounding box center [1456, 697] width 28 height 13
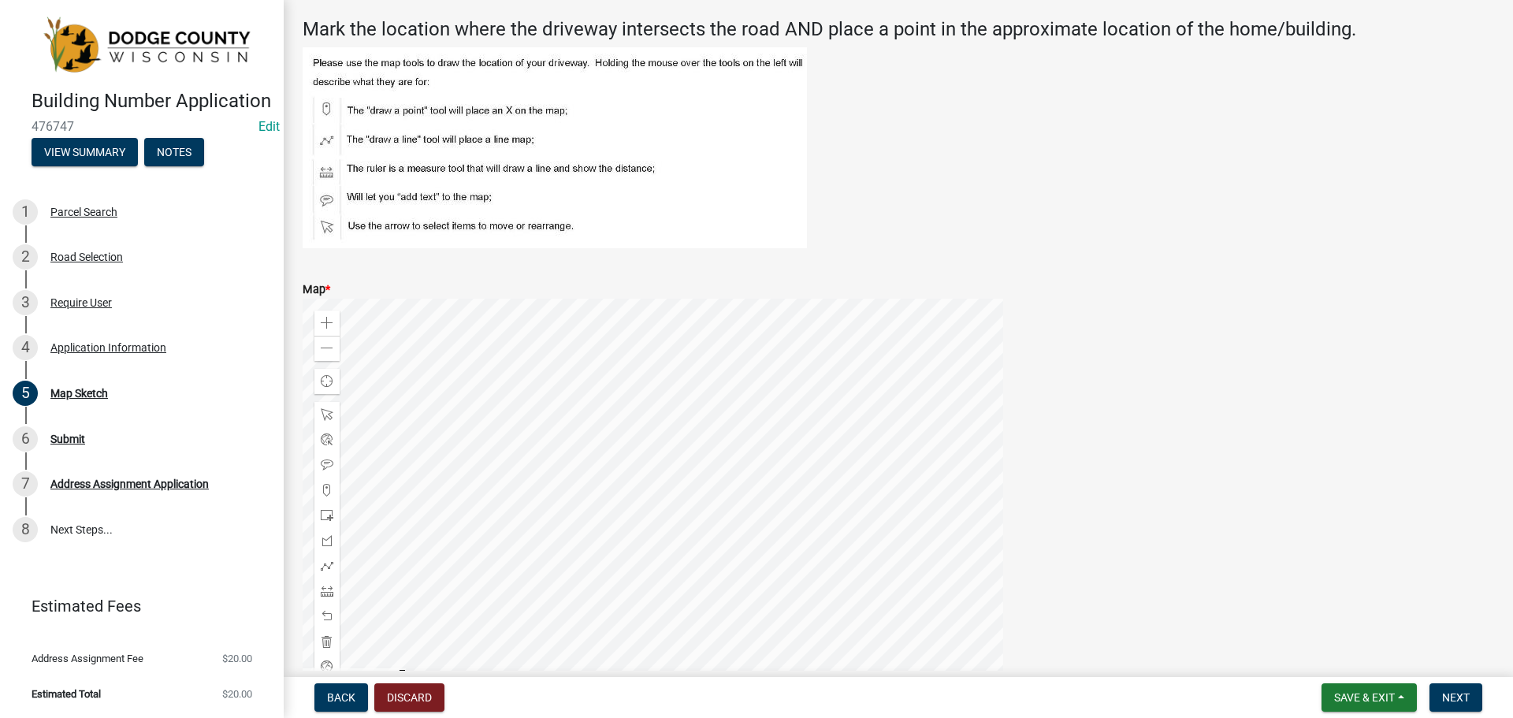
scroll to position [149, 0]
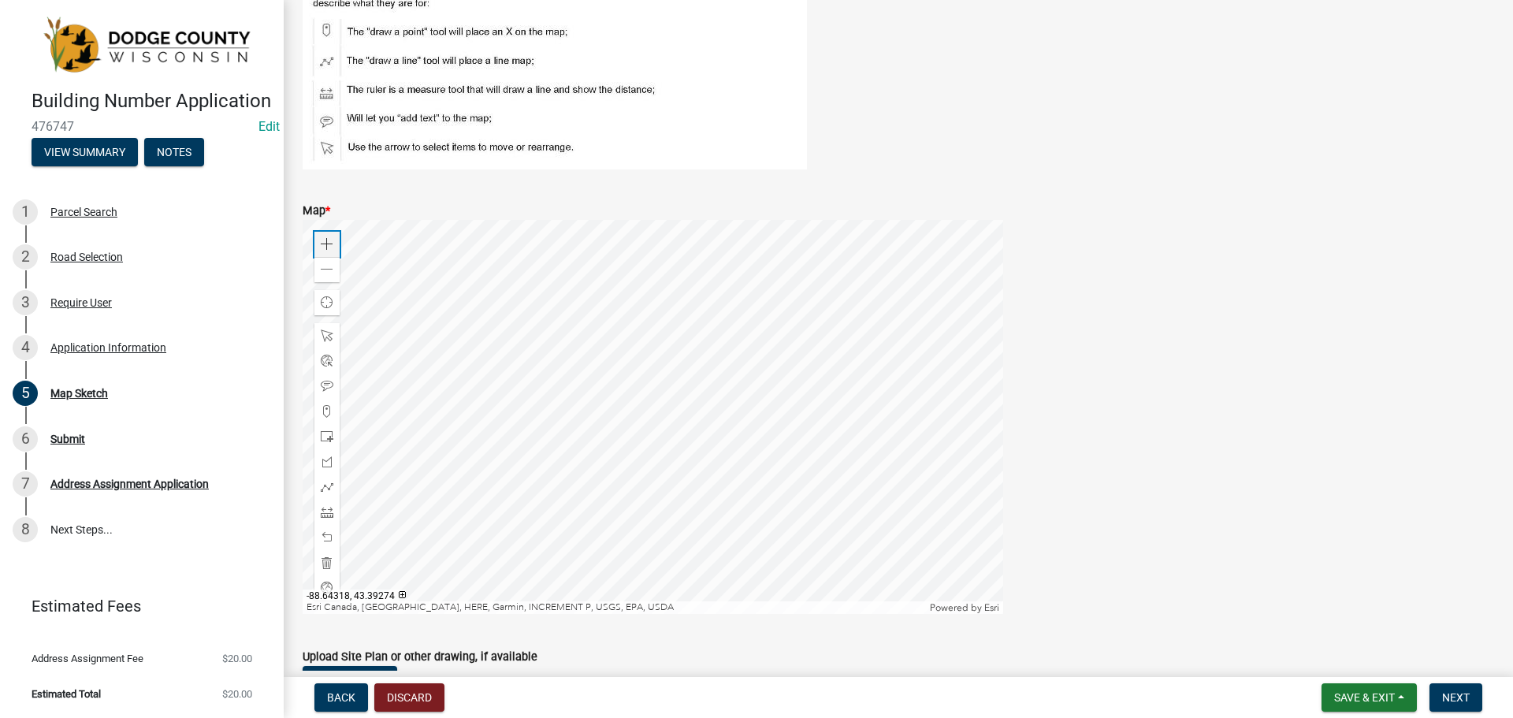
click at [329, 242] on span at bounding box center [327, 244] width 13 height 13
click at [334, 273] on div "Zoom out" at bounding box center [326, 269] width 25 height 25
click at [538, 401] on div at bounding box center [653, 417] width 700 height 394
click at [663, 298] on div at bounding box center [653, 417] width 700 height 394
click at [329, 411] on span at bounding box center [327, 411] width 13 height 13
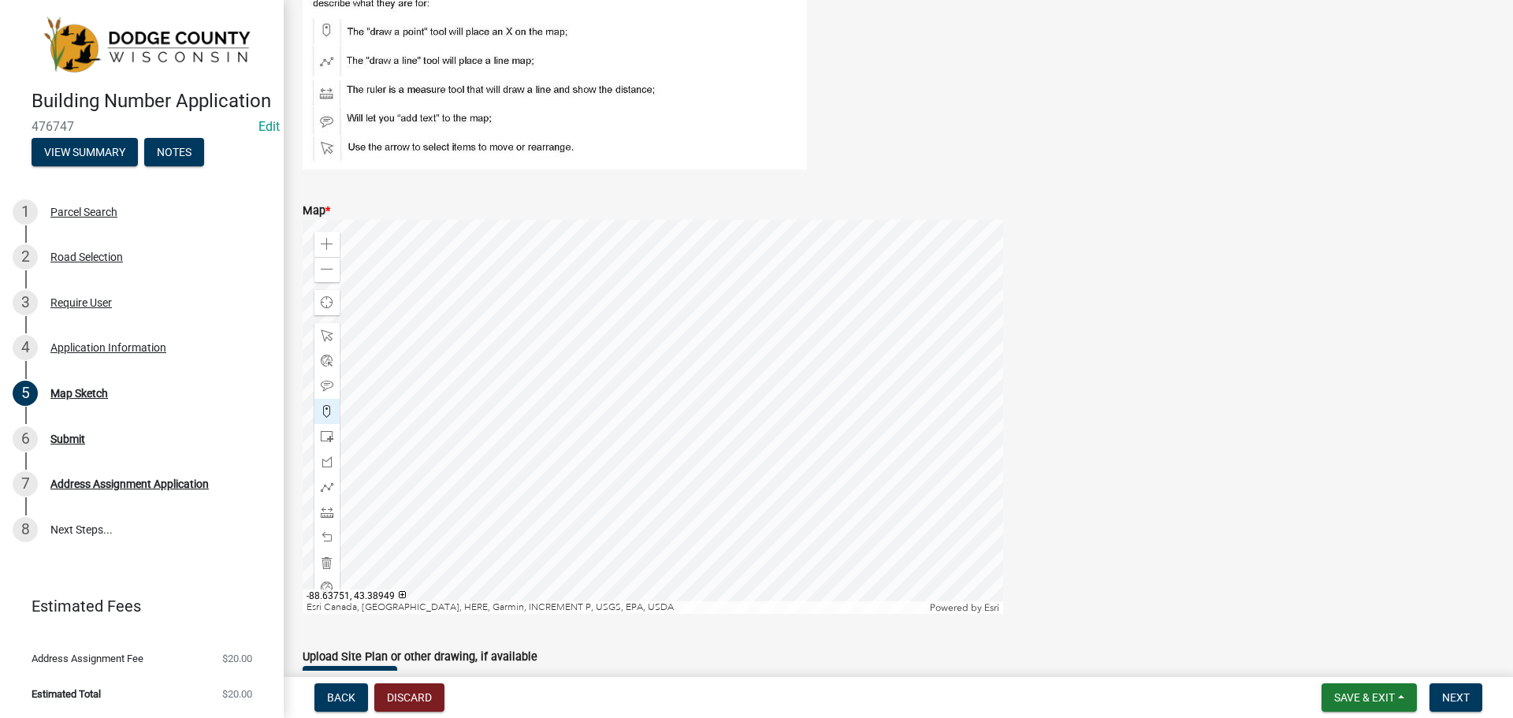
click at [678, 583] on div at bounding box center [653, 417] width 700 height 394
click at [325, 483] on span at bounding box center [327, 487] width 13 height 13
click at [678, 584] on div at bounding box center [653, 417] width 700 height 394
click at [654, 399] on div at bounding box center [653, 417] width 700 height 394
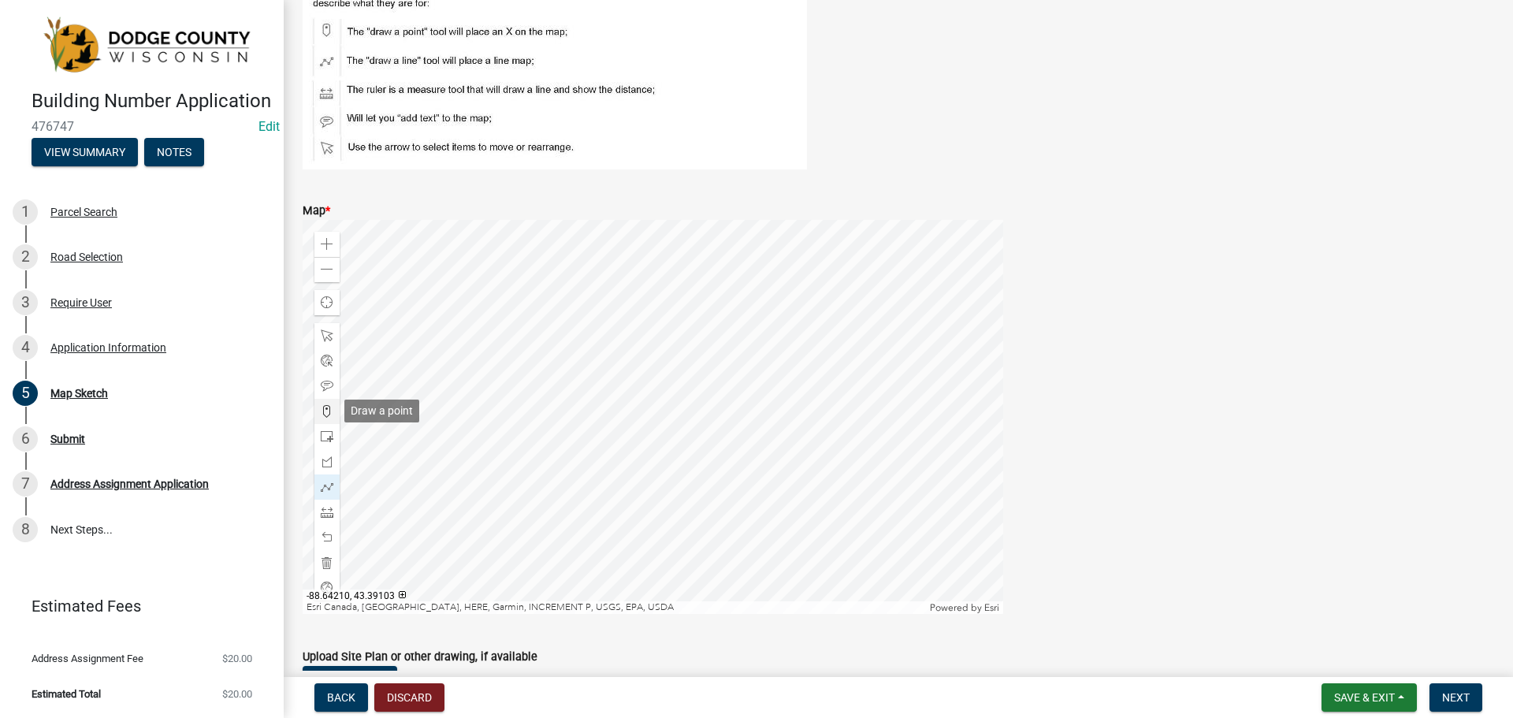
click at [325, 414] on span at bounding box center [327, 411] width 13 height 13
click at [653, 386] on div at bounding box center [653, 417] width 700 height 394
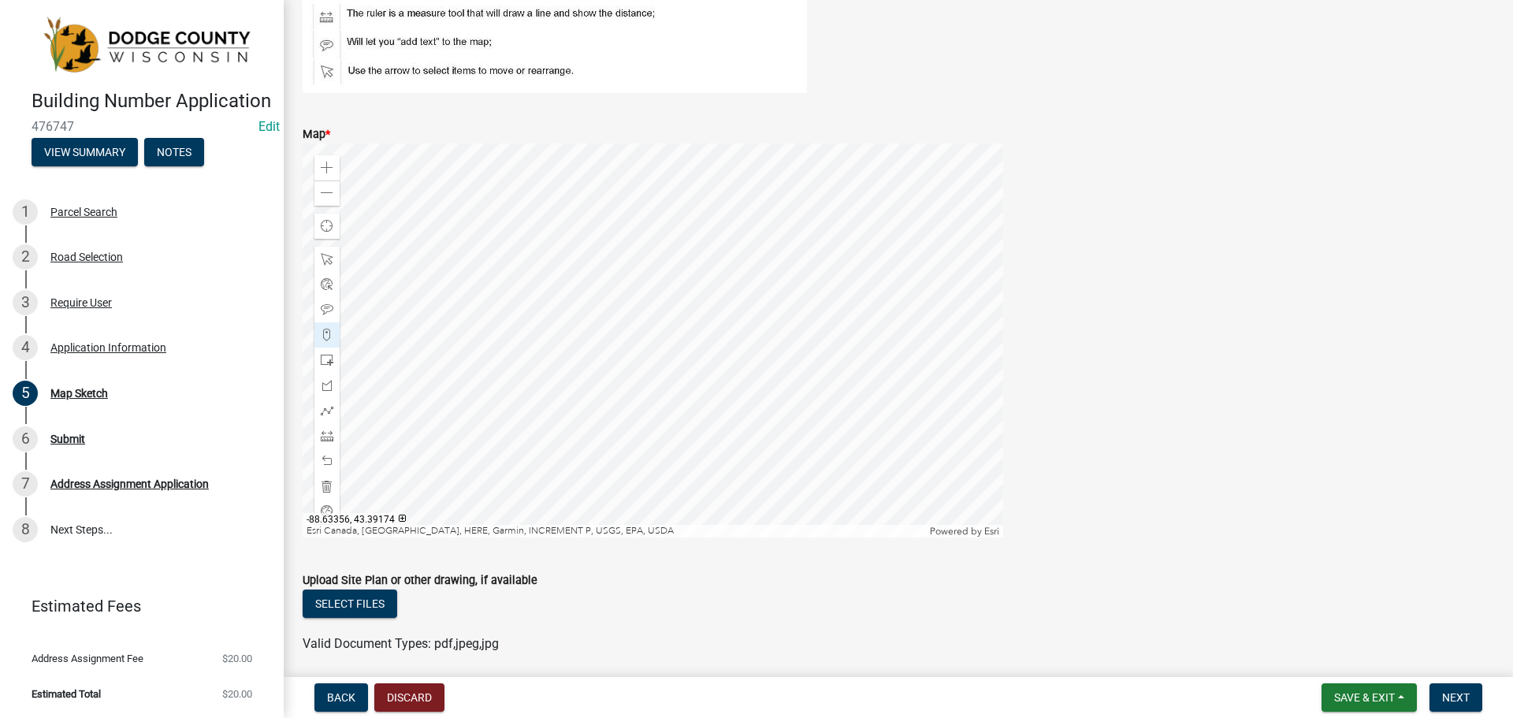
scroll to position [284, 0]
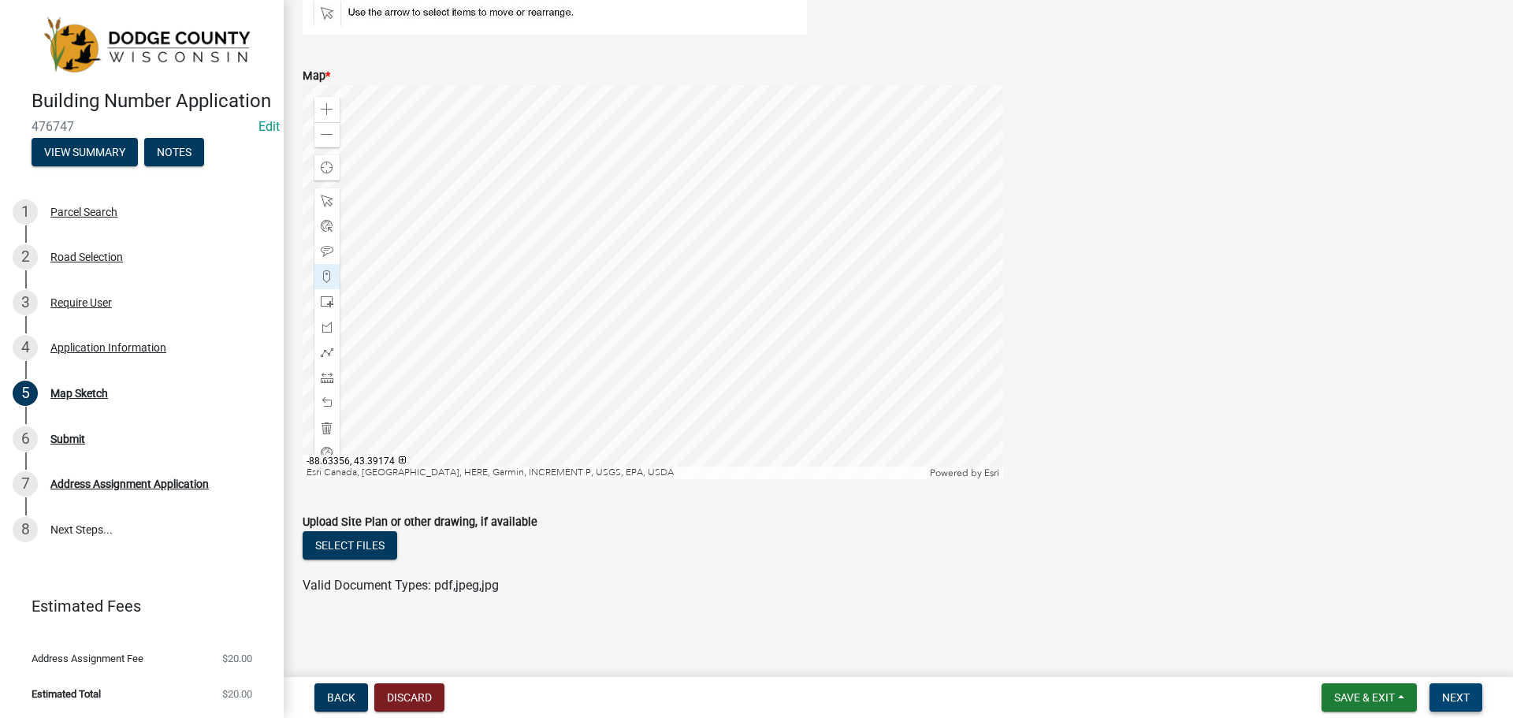
click at [1462, 696] on span "Next" at bounding box center [1456, 697] width 28 height 13
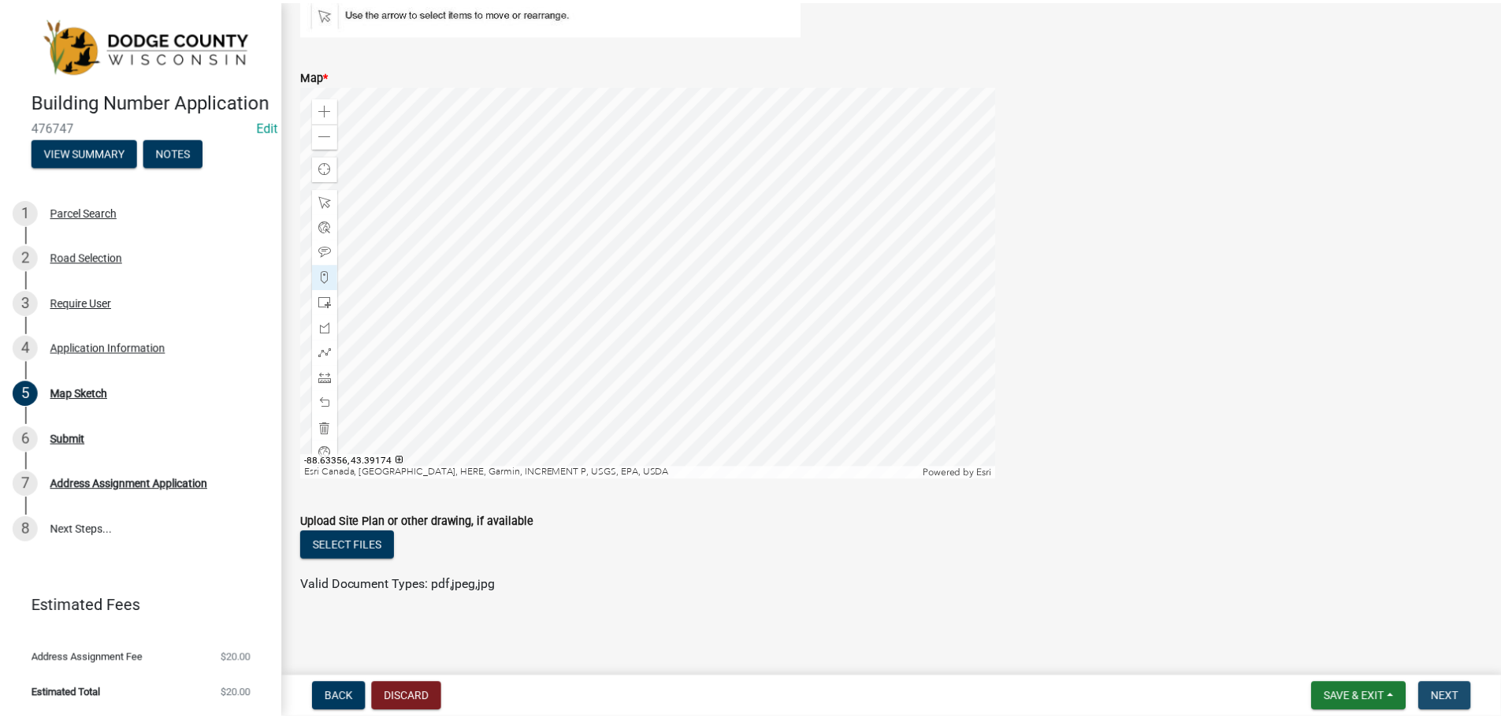
scroll to position [0, 0]
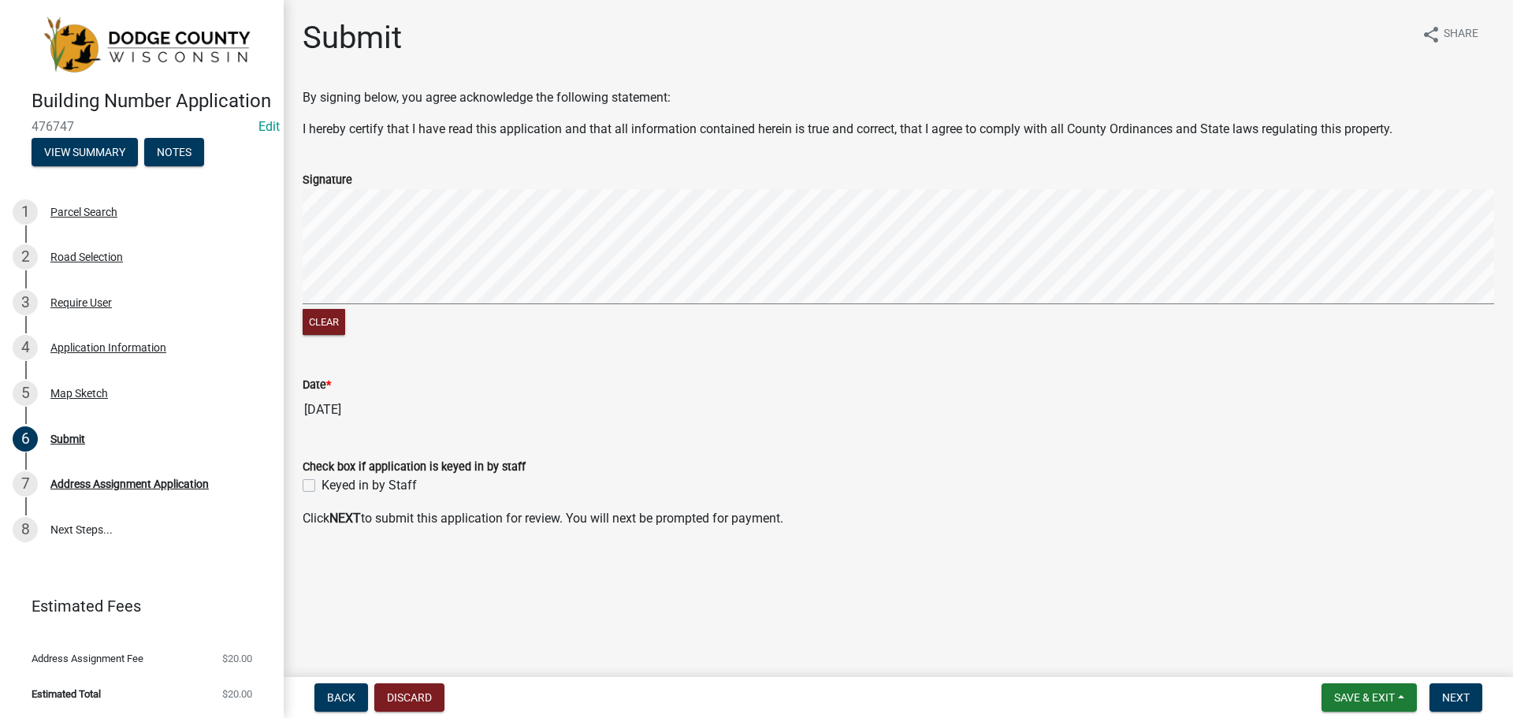
drag, startPoint x: 314, startPoint y: 487, endPoint x: 338, endPoint y: 496, distance: 25.5
click at [321, 487] on label "Keyed in by Staff" at bounding box center [368, 485] width 95 height 19
click at [321, 486] on input "Keyed in by Staff" at bounding box center [326, 481] width 10 height 10
checkbox input "true"
click at [1455, 698] on span "Next" at bounding box center [1456, 697] width 28 height 13
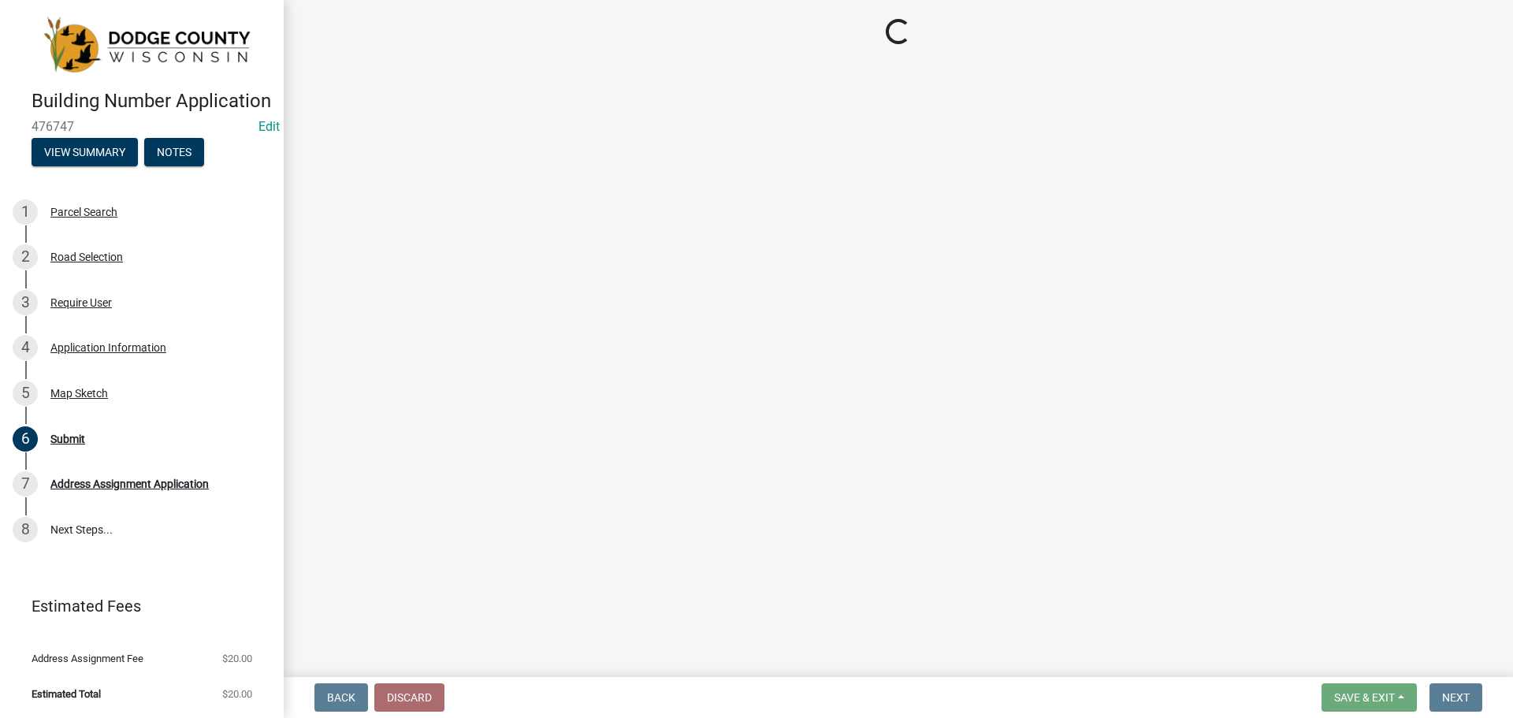
select select "3: 3"
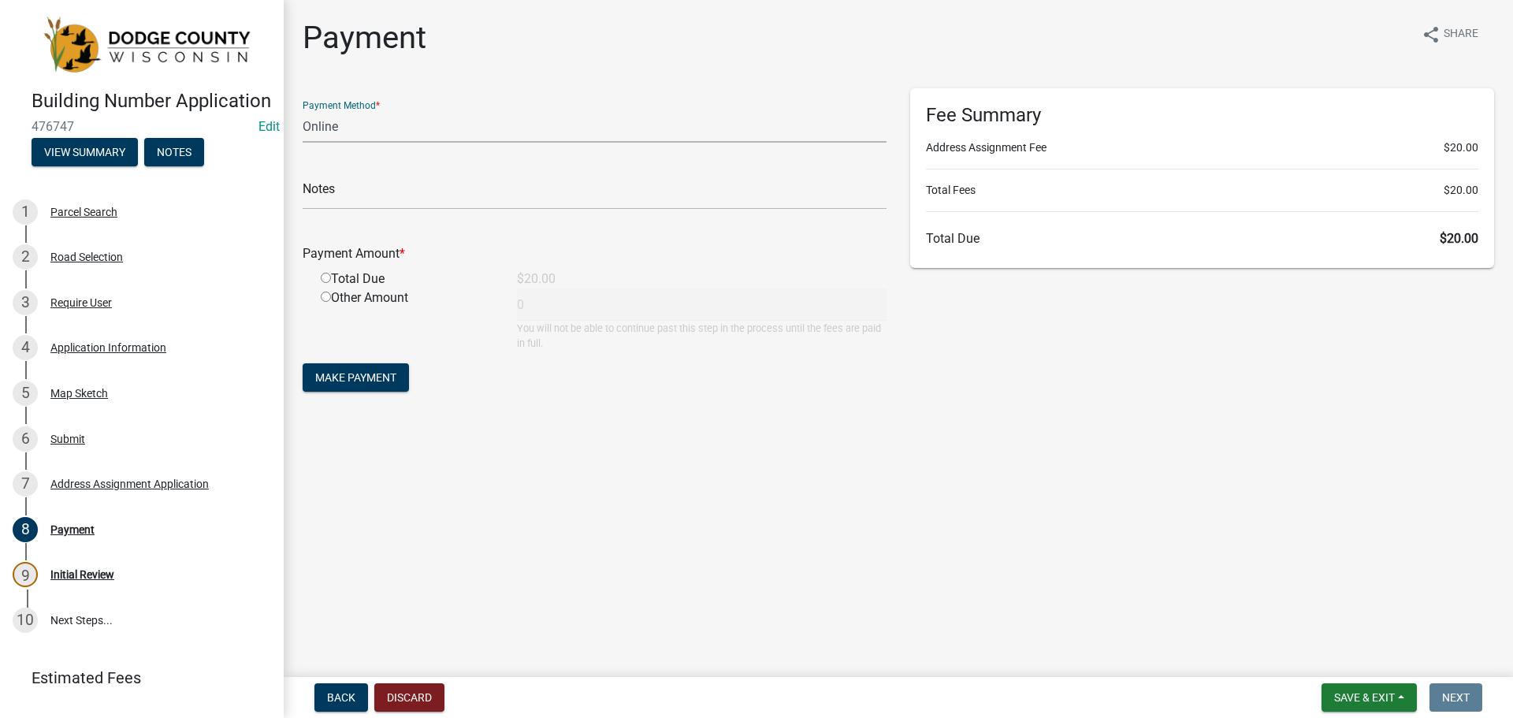
click at [346, 130] on select "Credit Card POS Check Cash Online" at bounding box center [595, 126] width 584 height 32
click at [349, 125] on select "Credit Card POS Check Cash Online" at bounding box center [595, 126] width 584 height 32
click at [321, 299] on input "radio" at bounding box center [326, 297] width 10 height 10
radio input "true"
click at [351, 126] on select "Credit Card POS Check Cash Online" at bounding box center [595, 126] width 584 height 32
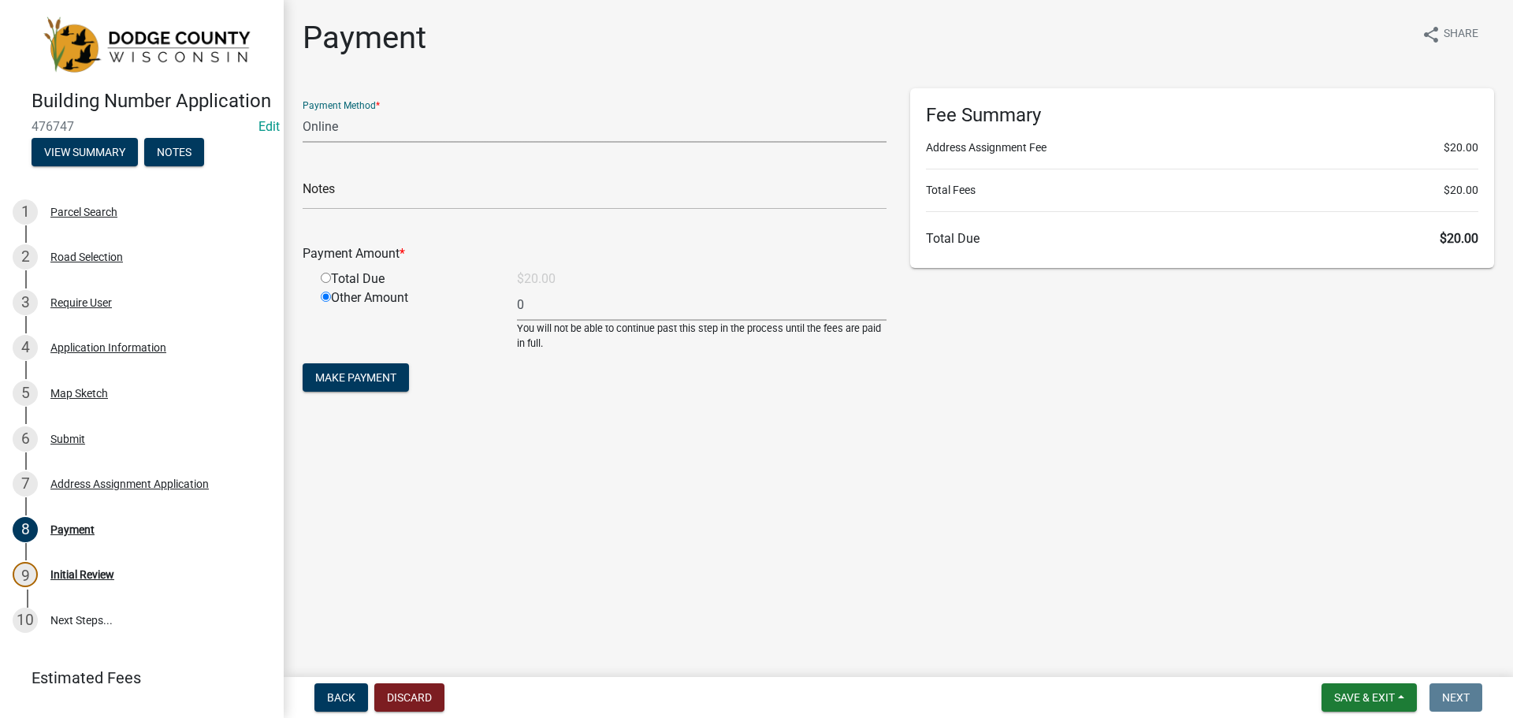
select select "2: 1"
click at [303, 110] on select "Credit Card POS Check Cash Online" at bounding box center [595, 126] width 584 height 32
click at [330, 192] on input "text" at bounding box center [595, 193] width 584 height 32
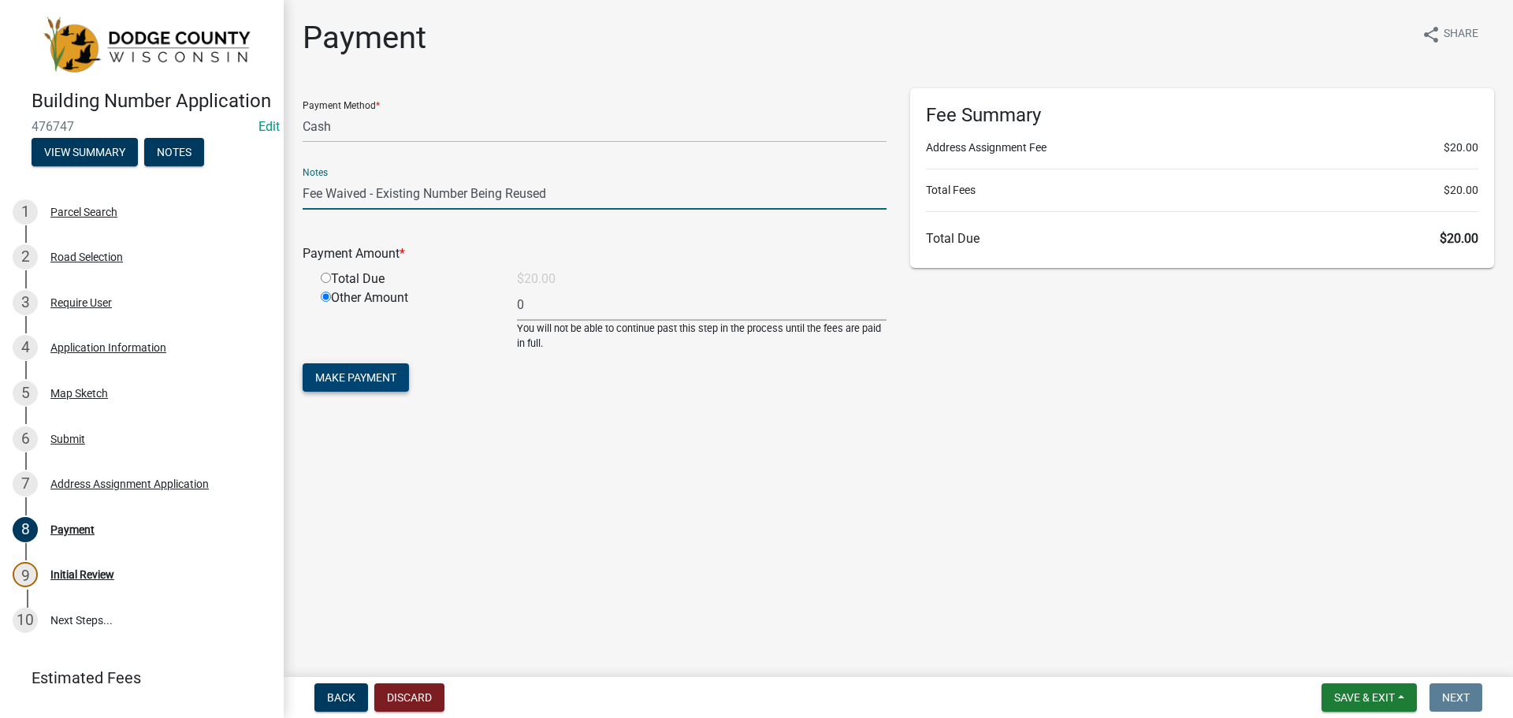
type input "Fee Waived - Existing Number Being Reused"
click at [378, 380] on span "Make Payment" at bounding box center [355, 377] width 81 height 13
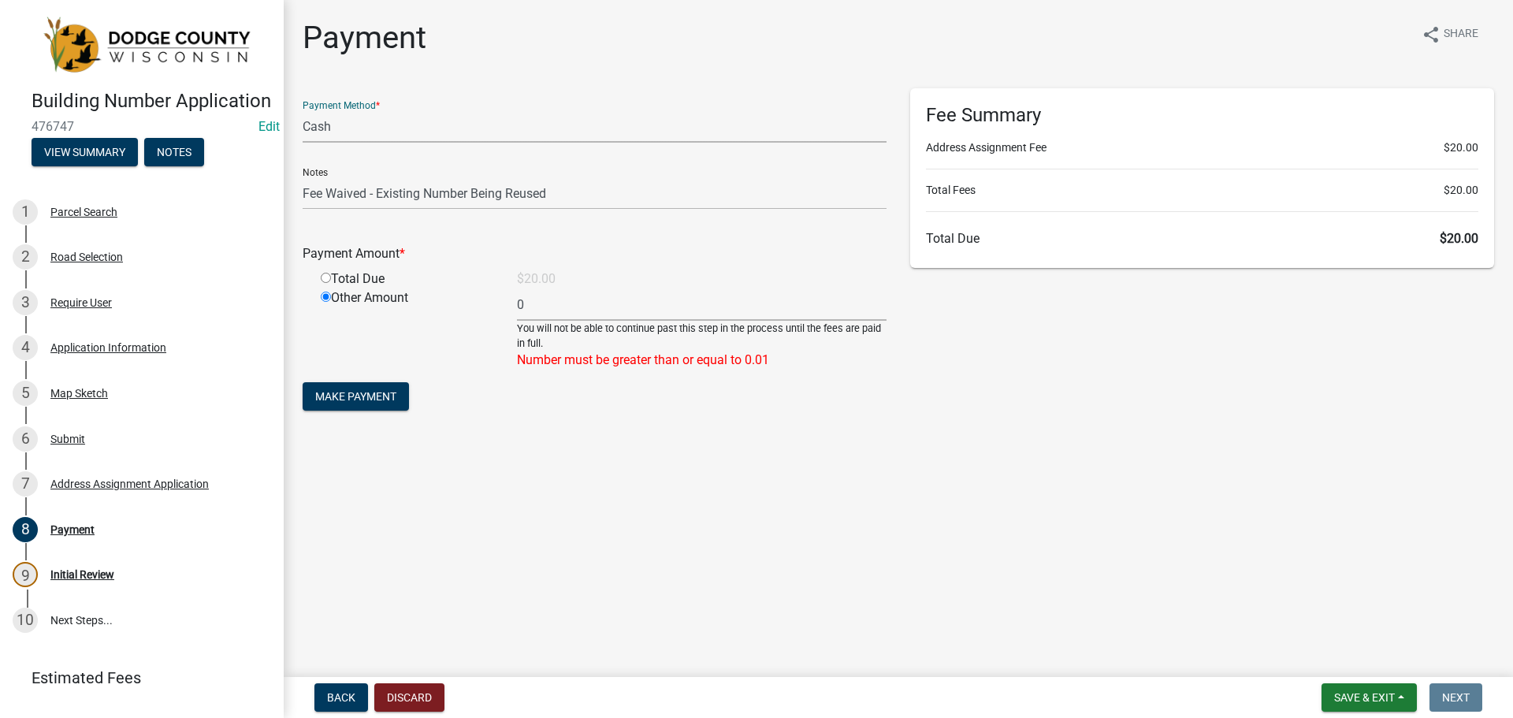
click at [332, 121] on select "Credit Card POS Check Cash Online" at bounding box center [595, 126] width 584 height 32
click at [303, 110] on select "Credit Card POS Check Cash Online" at bounding box center [595, 126] width 584 height 32
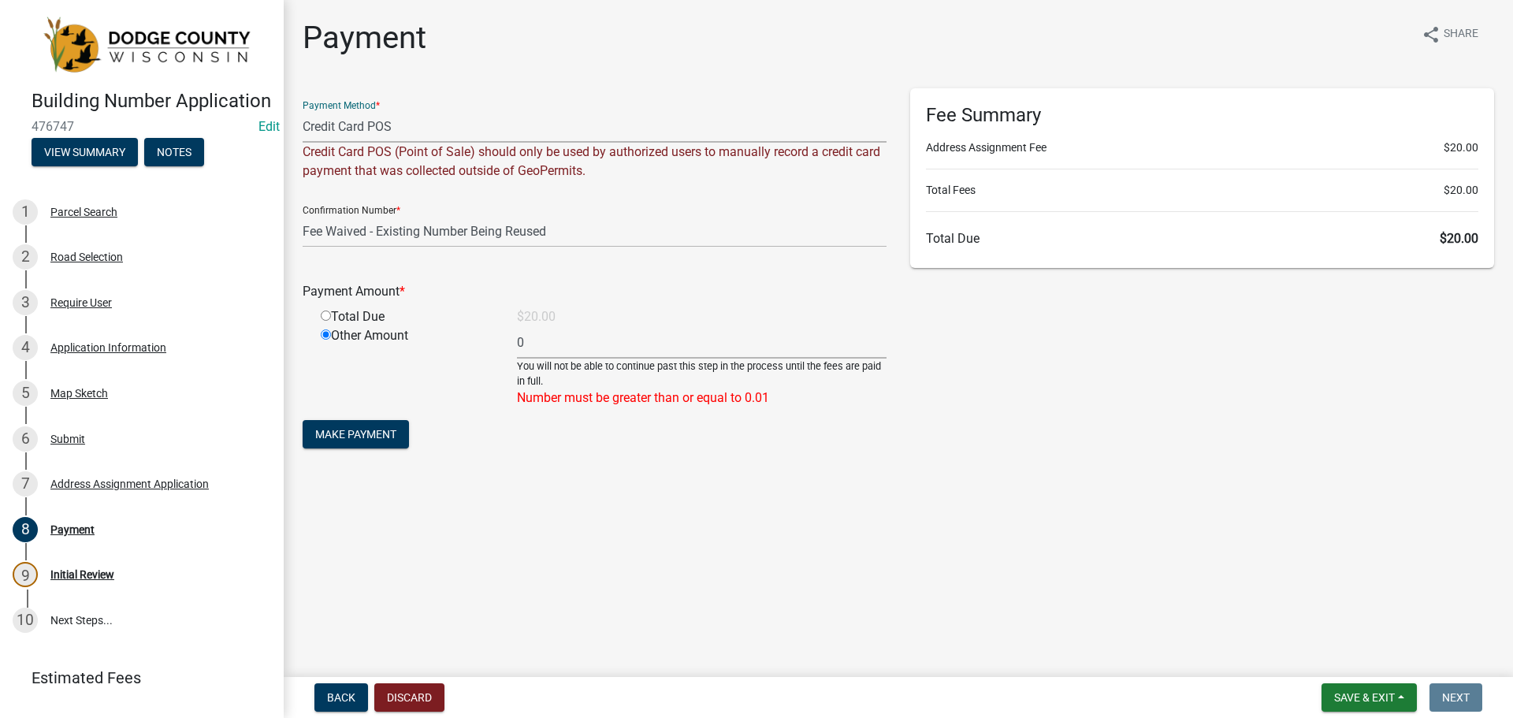
click at [347, 124] on select "Credit Card POS Check Cash Online" at bounding box center [595, 126] width 584 height 32
click at [303, 110] on select "Credit Card POS Check Cash Online" at bounding box center [595, 126] width 584 height 32
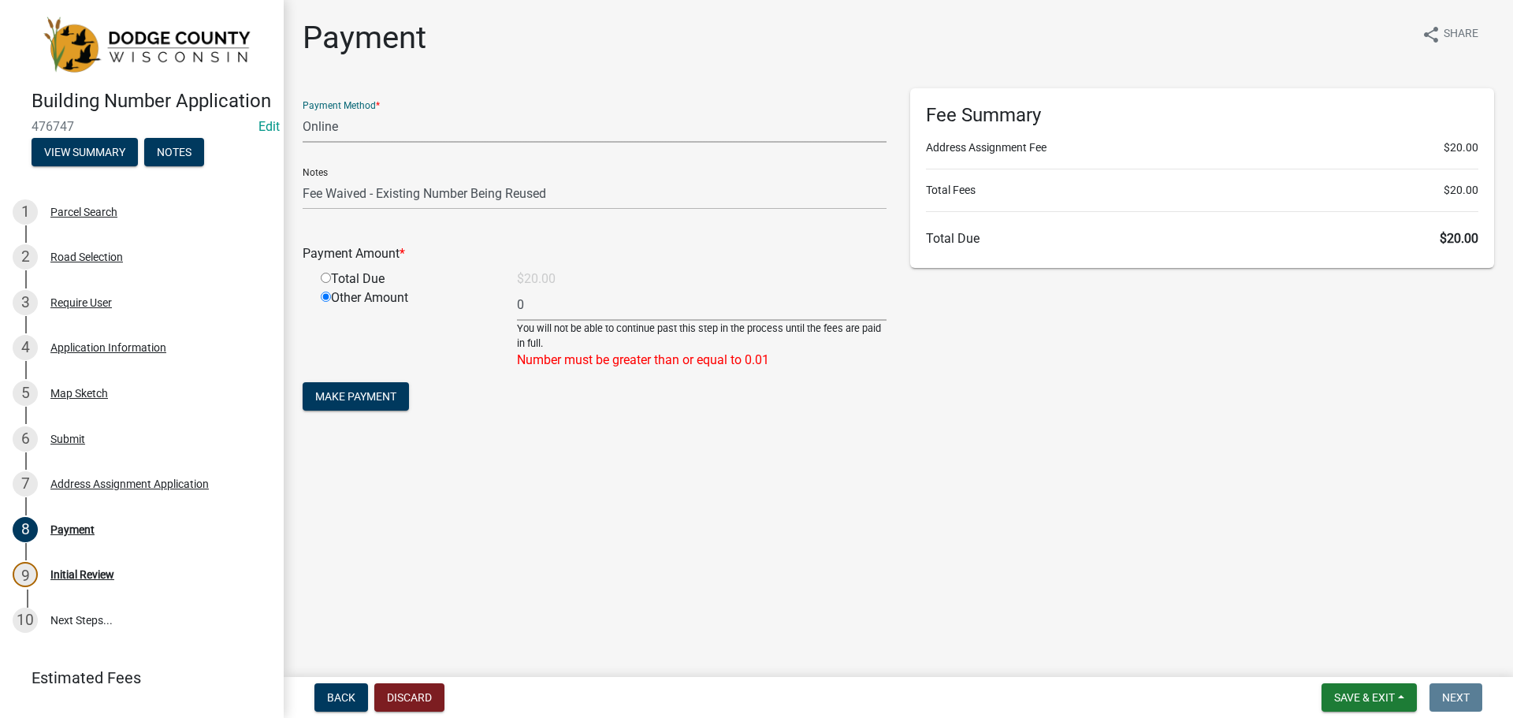
click at [351, 124] on select "Credit Card POS Check Cash Online" at bounding box center [595, 126] width 584 height 32
select select "2: 1"
click at [303, 110] on select "Credit Card POS Check Cash Online" at bounding box center [595, 126] width 584 height 32
click at [328, 279] on input "radio" at bounding box center [326, 278] width 10 height 10
radio input "true"
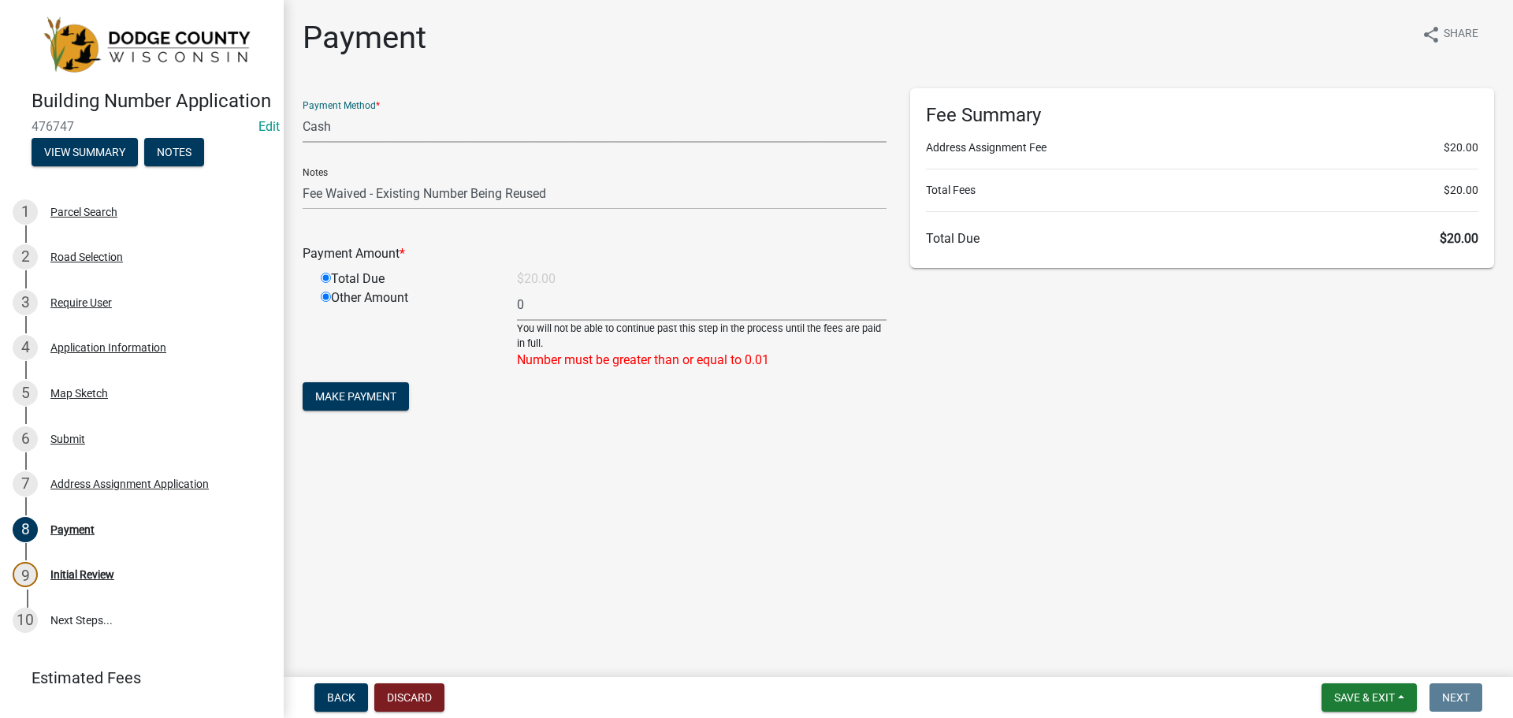
radio input "false"
type input "20"
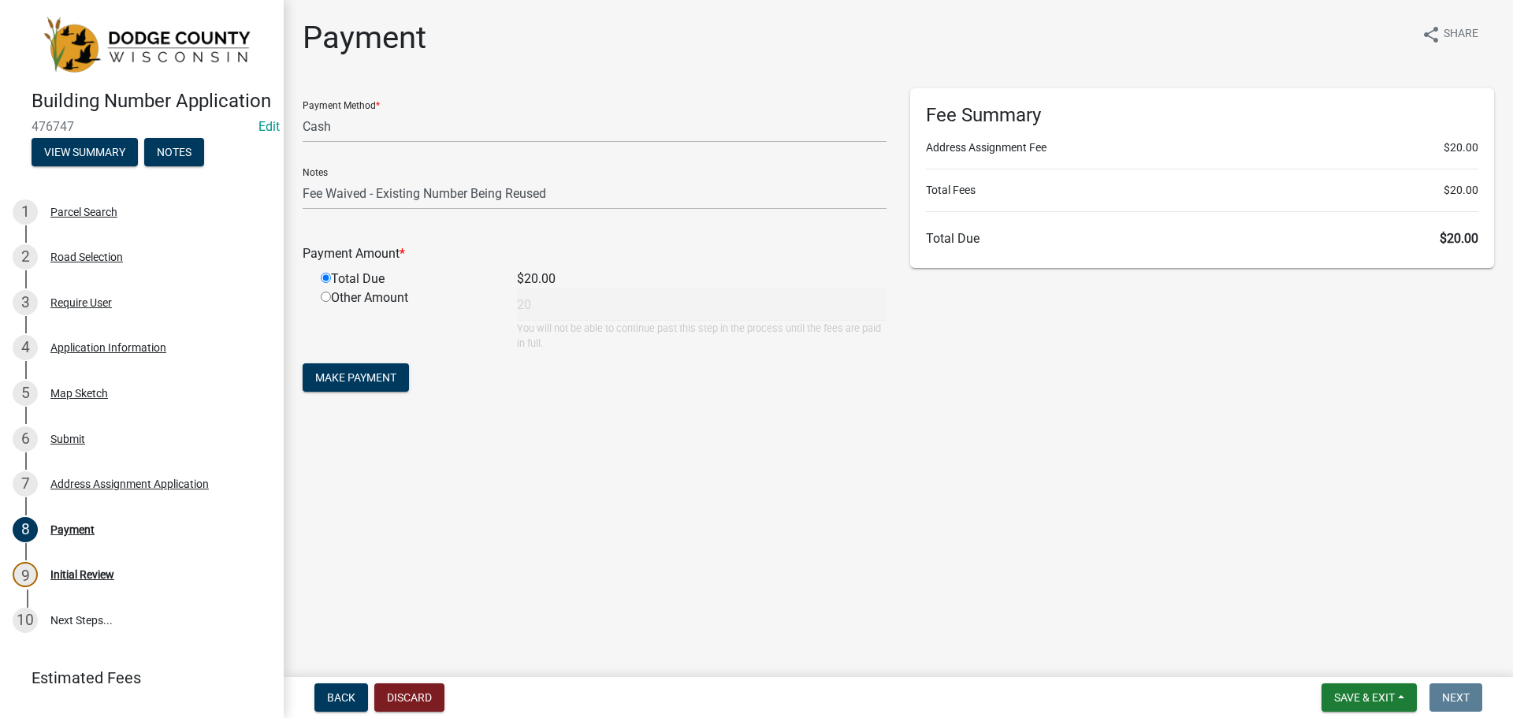
click at [331, 299] on div "Other Amount" at bounding box center [407, 319] width 196 height 62
click at [325, 299] on input "radio" at bounding box center [326, 297] width 10 height 10
radio input "true"
radio input "false"
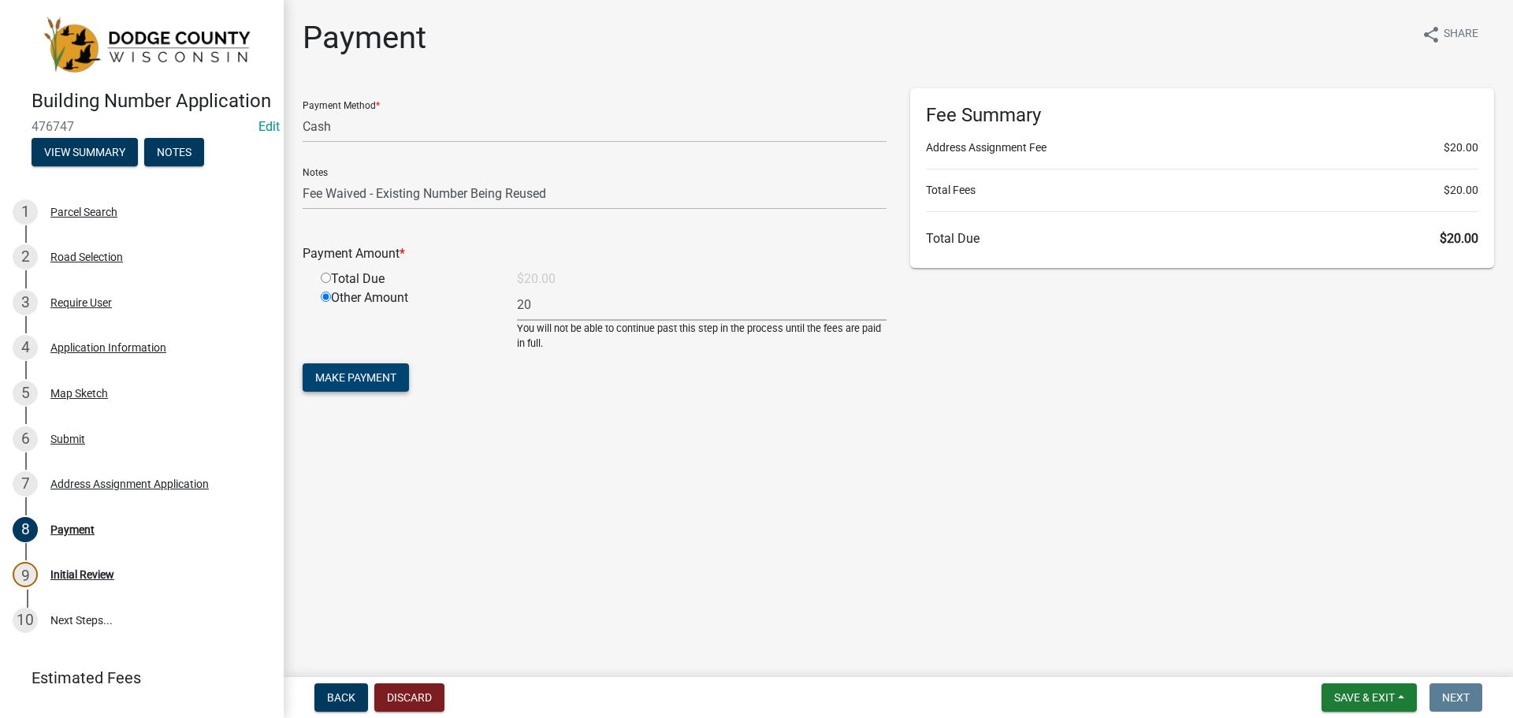
click at [378, 377] on span "Make Payment" at bounding box center [355, 377] width 81 height 13
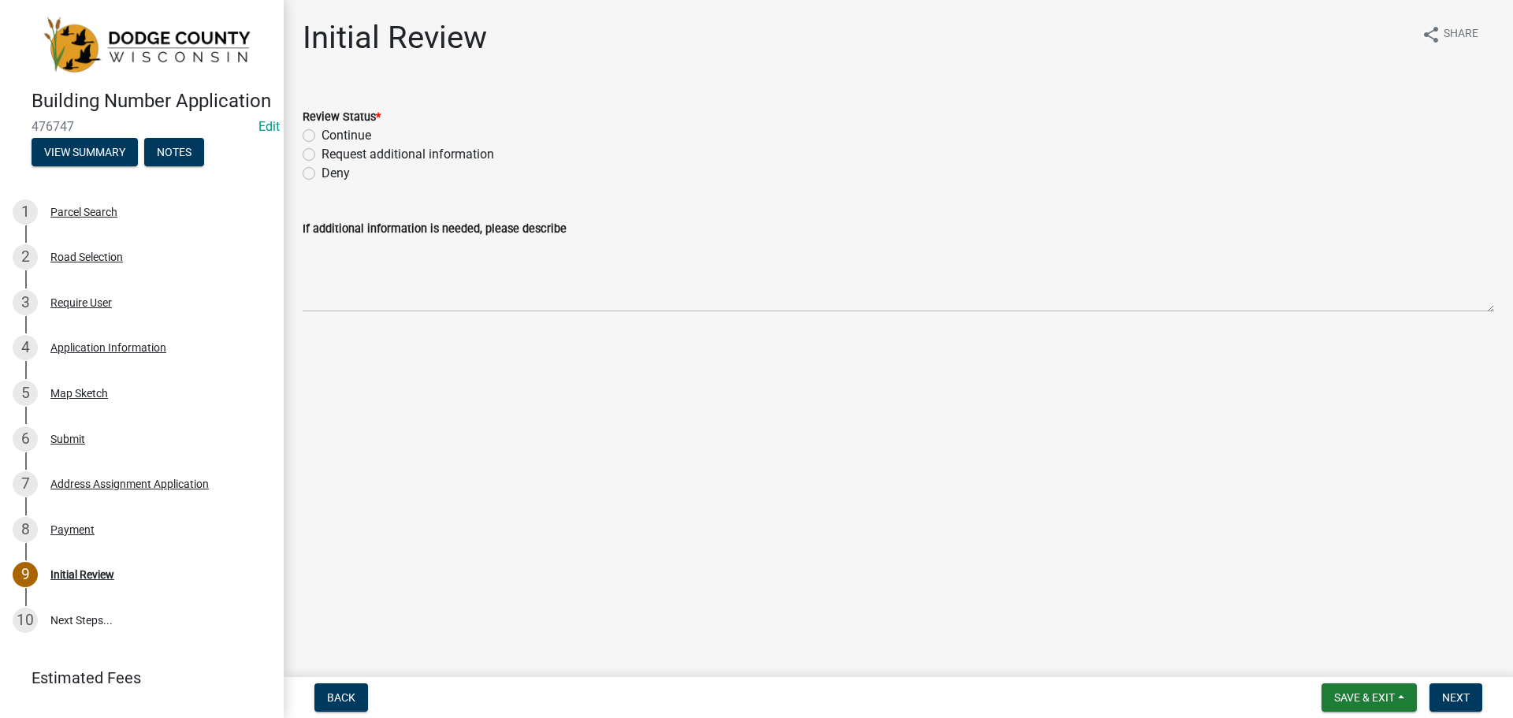
click at [321, 136] on label "Continue" at bounding box center [346, 135] width 50 height 19
click at [321, 136] on input "Continue" at bounding box center [326, 131] width 10 height 10
radio input "true"
click at [1340, 695] on span "Save & Exit" at bounding box center [1364, 697] width 61 height 13
click at [1348, 656] on button "Save & Exit" at bounding box center [1354, 656] width 126 height 38
